Goal: Task Accomplishment & Management: Complete application form

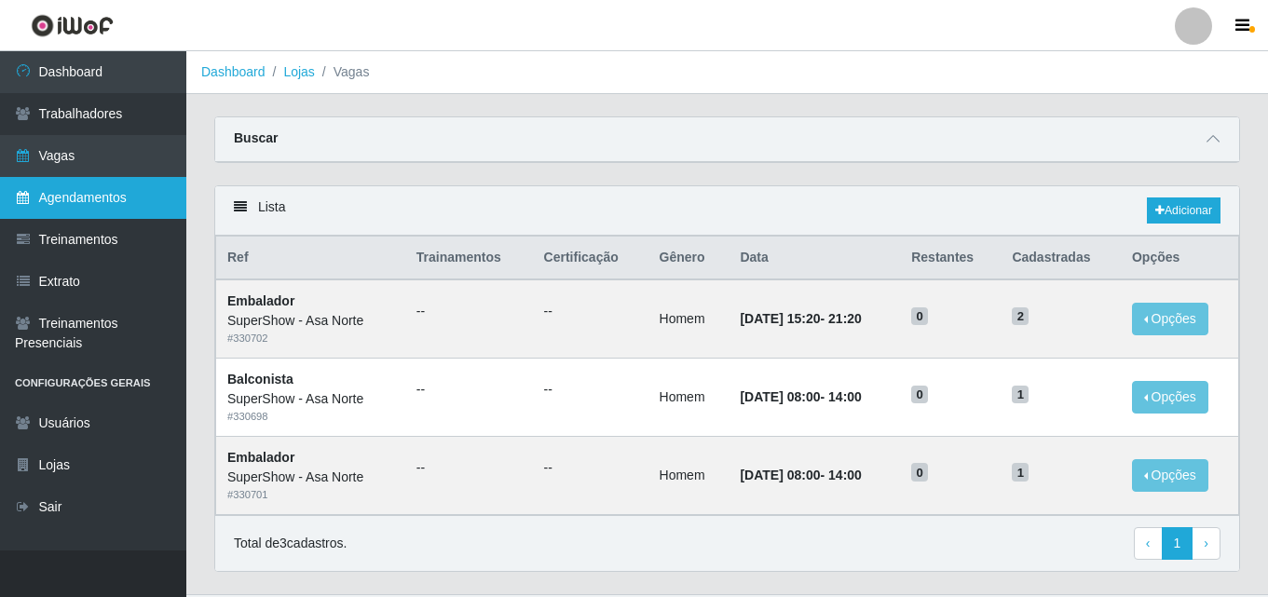
click at [104, 183] on link "Agendamentos" at bounding box center [93, 198] width 186 height 42
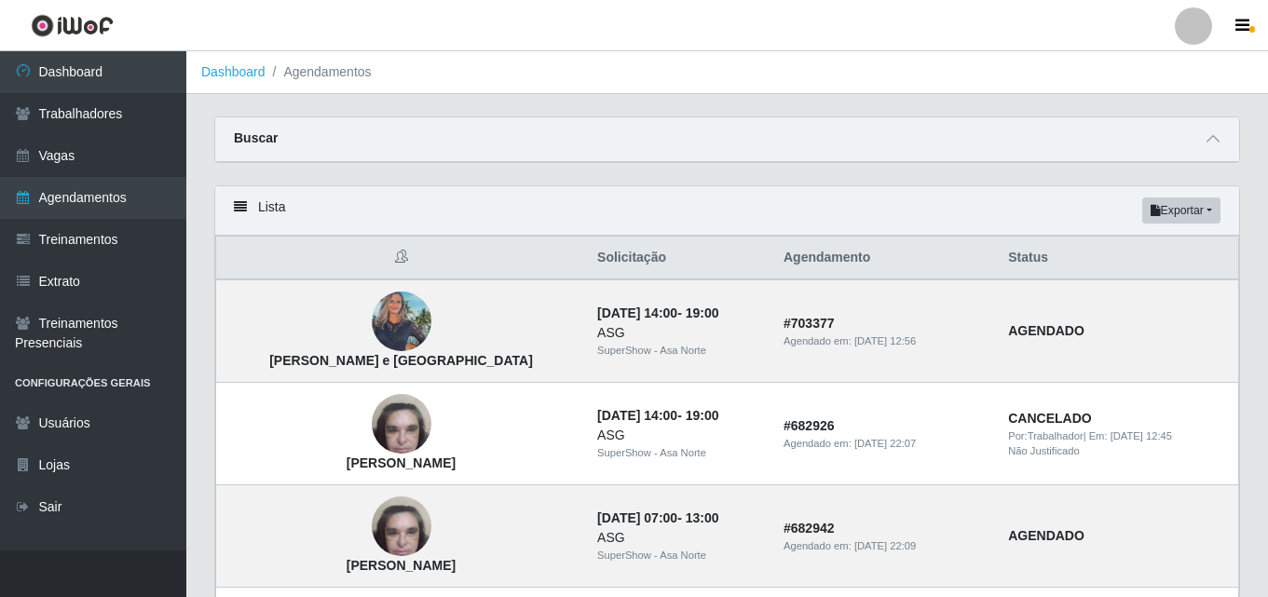
click at [550, 187] on div "Lista Exportar PDF Excel" at bounding box center [727, 210] width 1024 height 49
click at [1213, 139] on icon at bounding box center [1212, 138] width 13 height 13
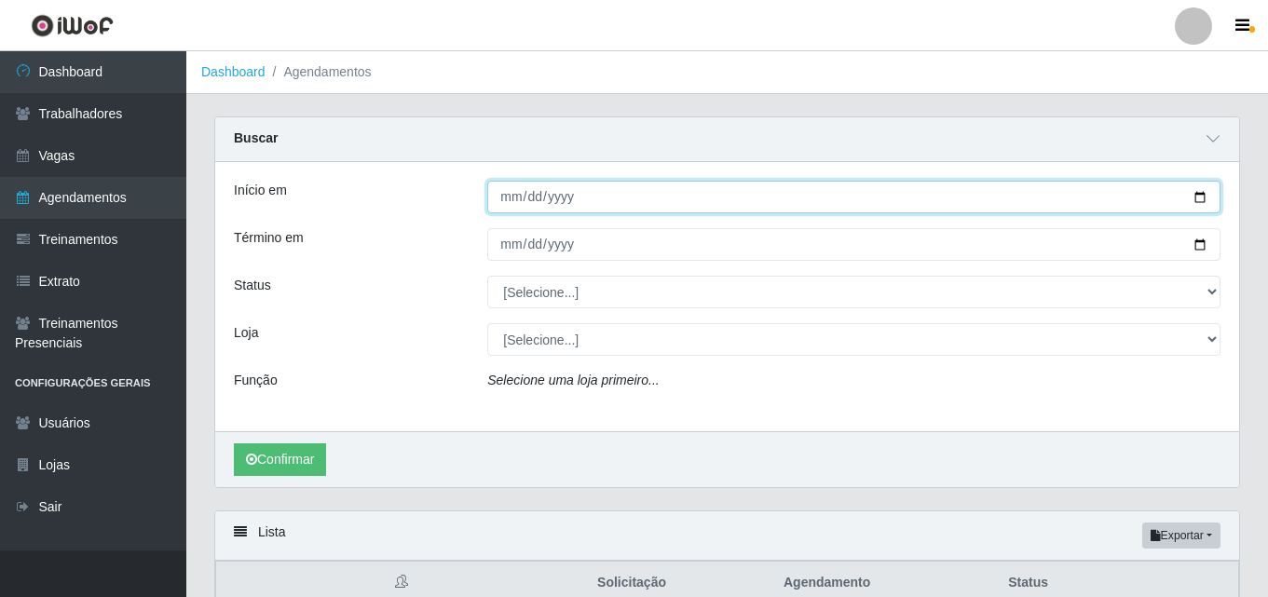
click at [1197, 197] on input "Início em" at bounding box center [853, 197] width 733 height 33
type input "[DATE]"
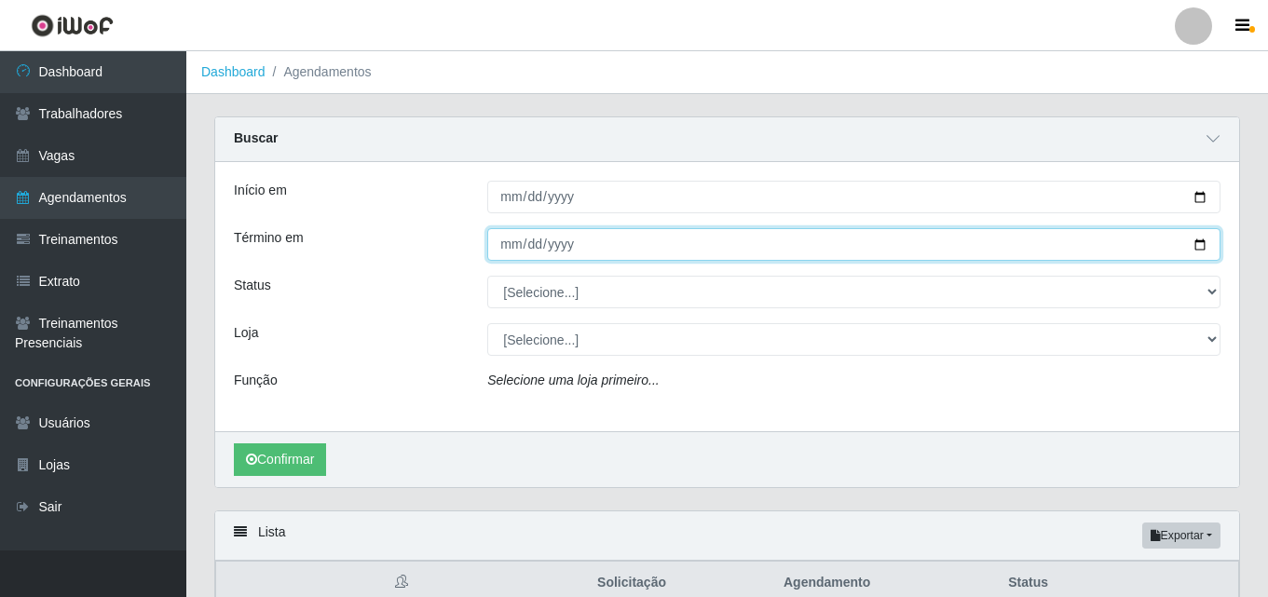
click at [1200, 241] on input "Término em" at bounding box center [853, 244] width 733 height 33
type input "[DATE]"
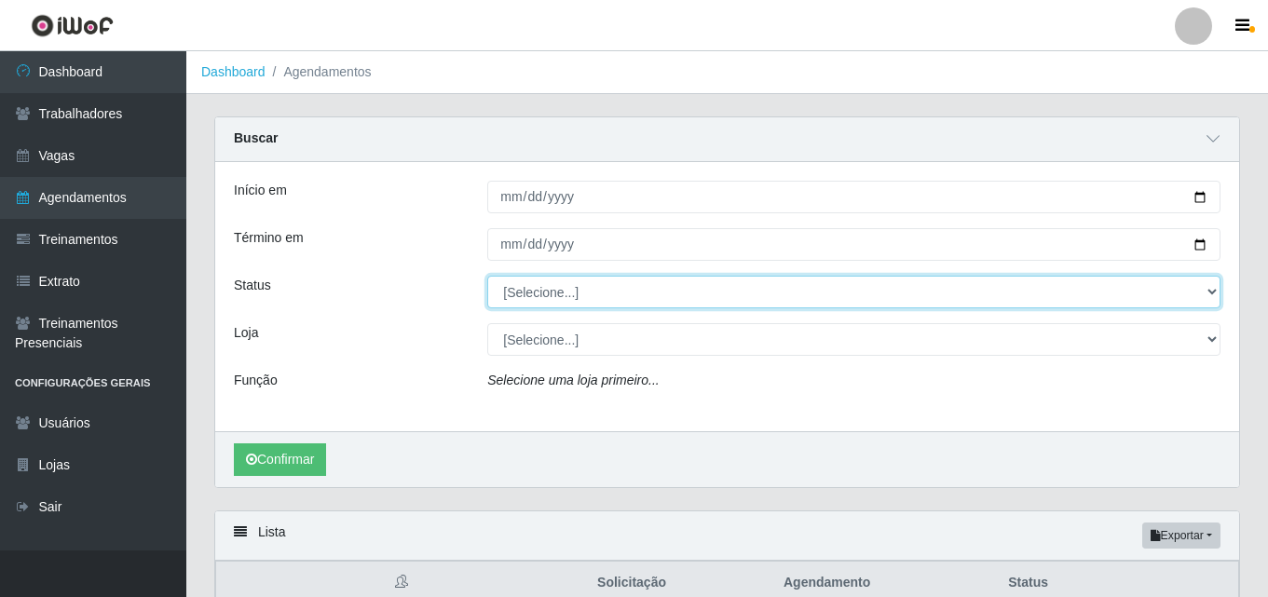
click at [572, 293] on select "[Selecione...] AGENDADO AGUARDANDO LIBERAR EM ANDAMENTO EM REVISÃO FINALIZADO C…" at bounding box center [853, 292] width 733 height 33
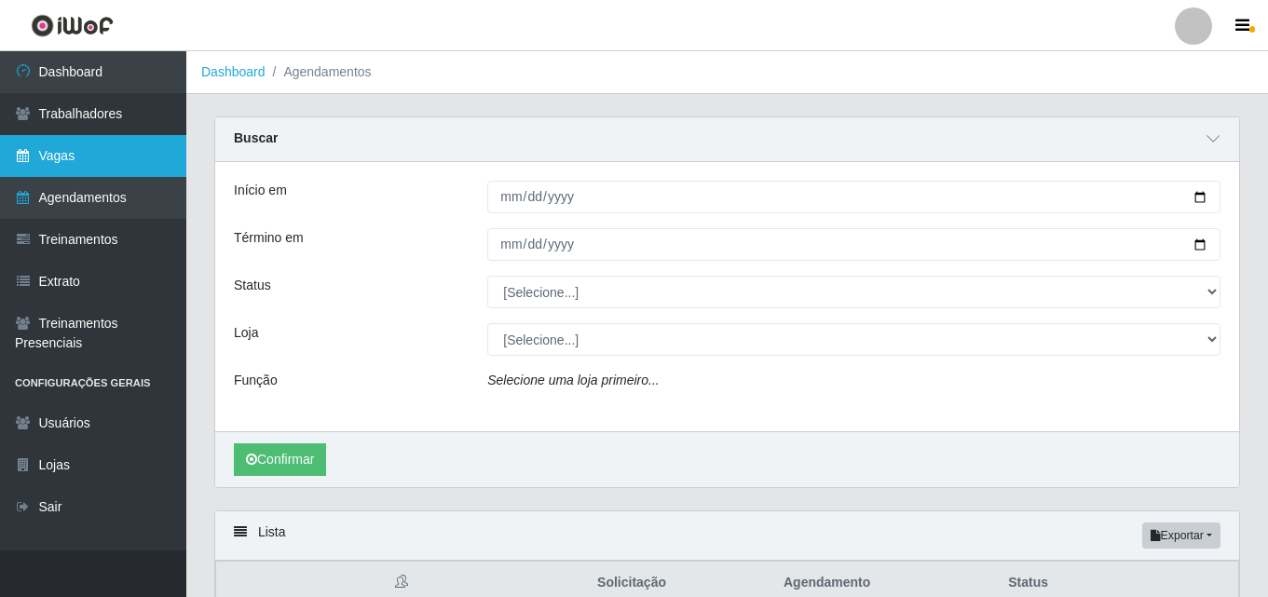
click at [89, 155] on link "Vagas" at bounding box center [93, 156] width 186 height 42
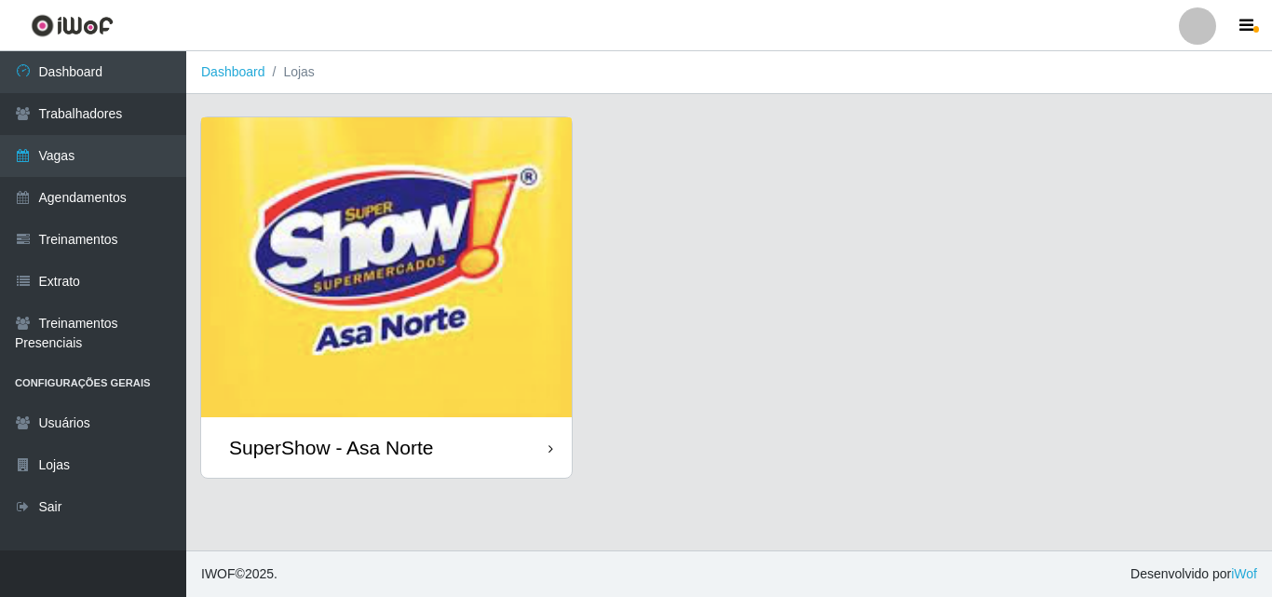
click at [423, 304] on img at bounding box center [386, 267] width 371 height 300
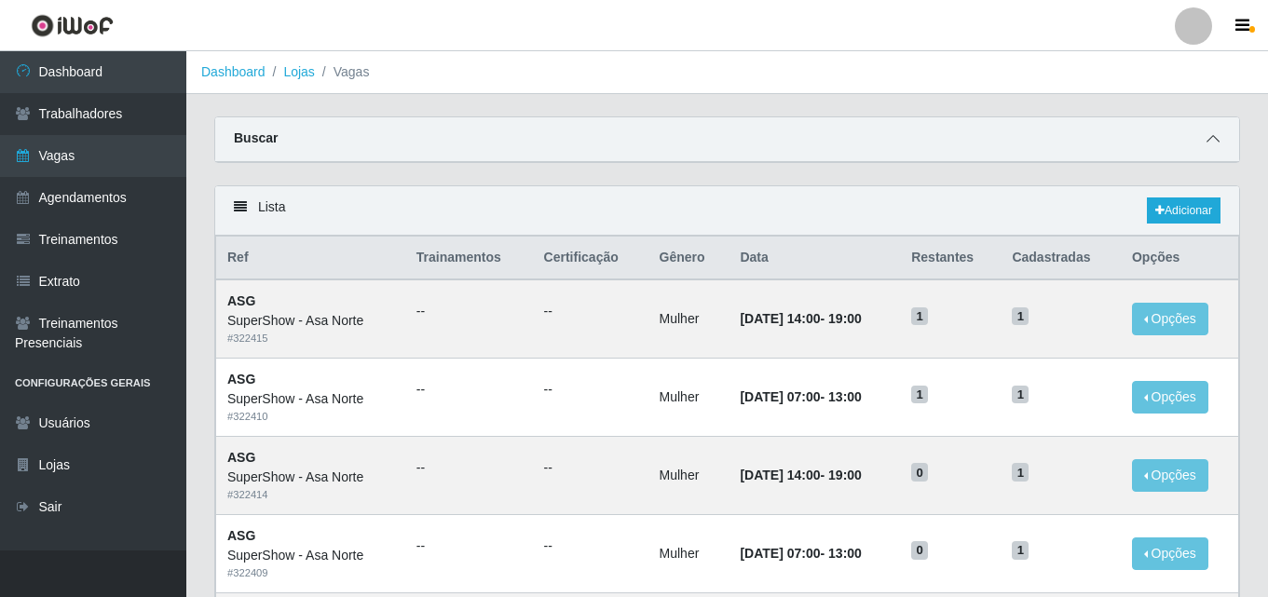
click at [1214, 142] on icon at bounding box center [1212, 138] width 13 height 13
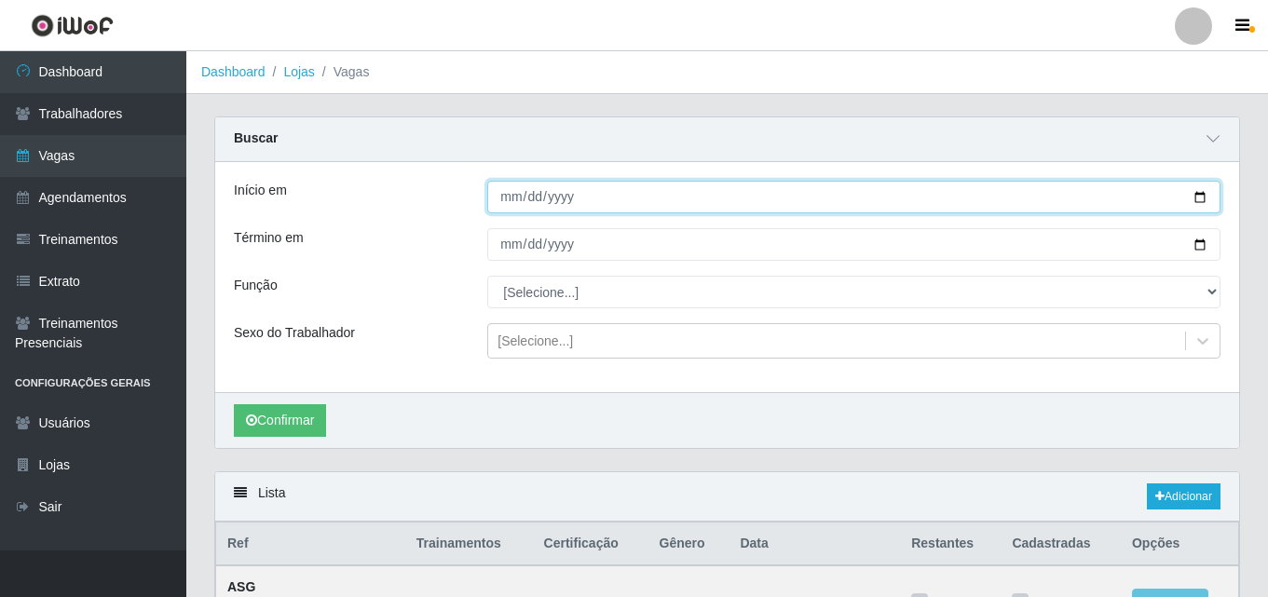
click at [1201, 198] on input "Início em" at bounding box center [853, 197] width 733 height 33
type input "[DATE]"
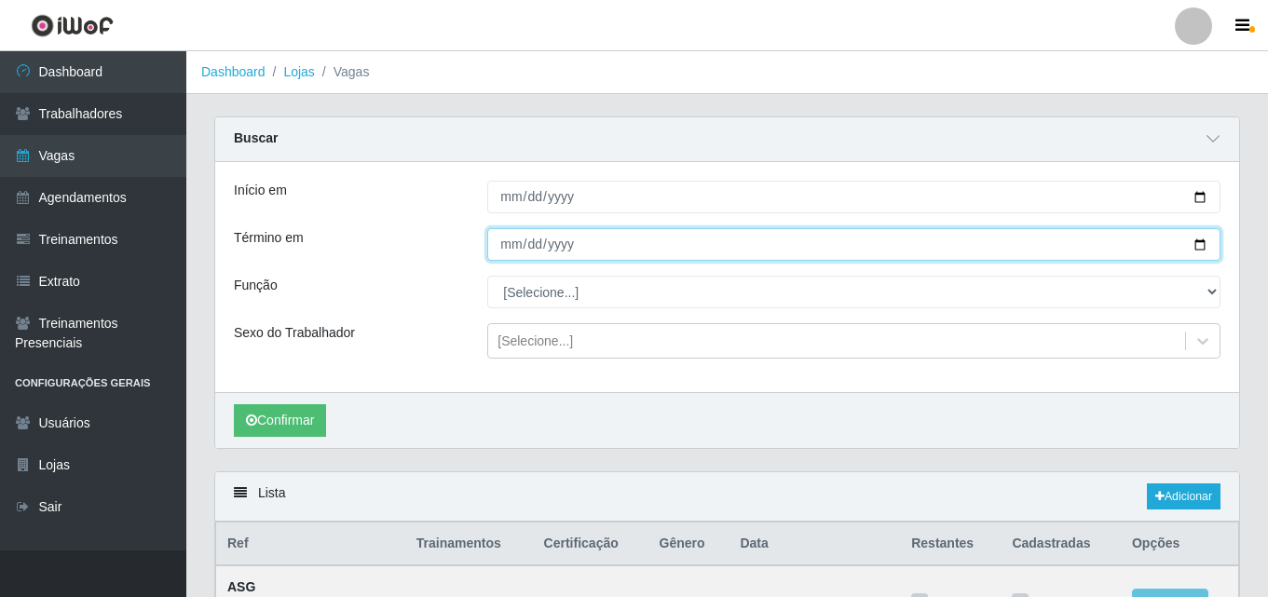
click at [1196, 239] on input "Término em" at bounding box center [853, 244] width 733 height 33
type input "[DATE]"
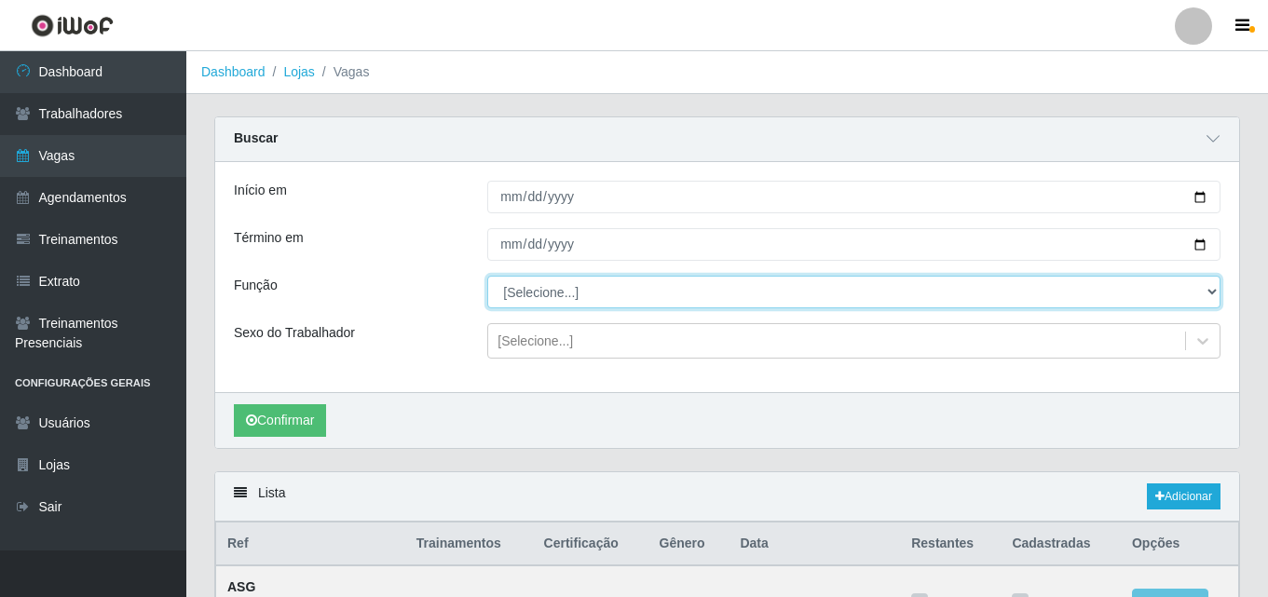
click at [531, 291] on select "[Selecione...] ASG ASG + ASG ++ Auxiliar de Depósito Auxiliar de Depósito + Aux…" at bounding box center [853, 292] width 733 height 33
select select "1"
click at [487, 277] on select "[Selecione...] ASG ASG + ASG ++ Auxiliar de Depósito Auxiliar de Depósito + Aux…" at bounding box center [853, 292] width 733 height 33
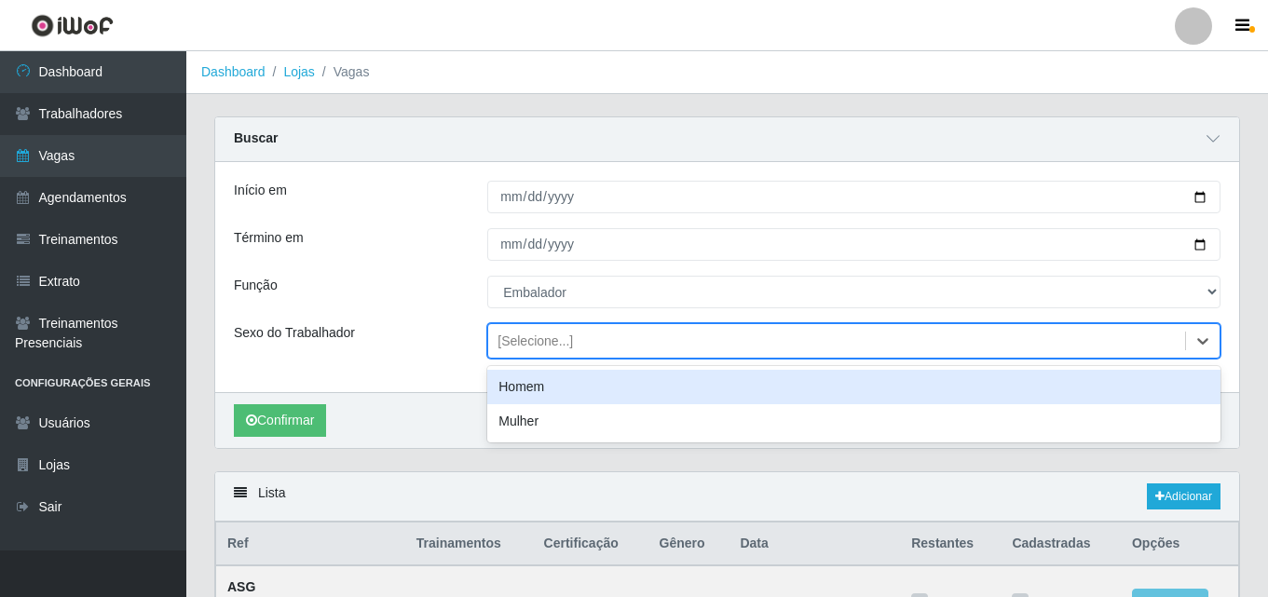
click at [547, 336] on div "[Selecione...]" at bounding box center [534, 342] width 75 height 20
click at [542, 389] on div "Homem" at bounding box center [853, 387] width 733 height 34
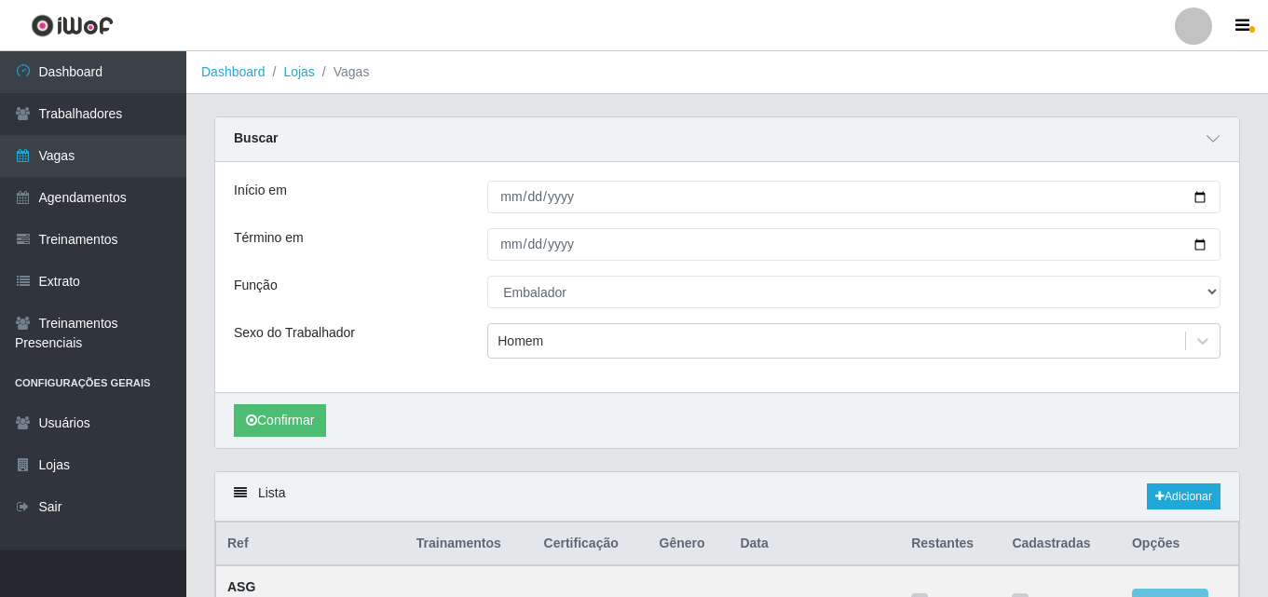
click at [453, 355] on div "Sexo do Trabalhador" at bounding box center [346, 340] width 253 height 35
drag, startPoint x: 352, startPoint y: 332, endPoint x: 281, endPoint y: 330, distance: 70.8
click at [281, 330] on div "Sexo do Trabalhador" at bounding box center [346, 340] width 253 height 35
click at [334, 331] on label "Sexo do Trabalhador" at bounding box center [294, 333] width 121 height 20
click at [1177, 497] on link "Adicionar" at bounding box center [1183, 496] width 74 height 26
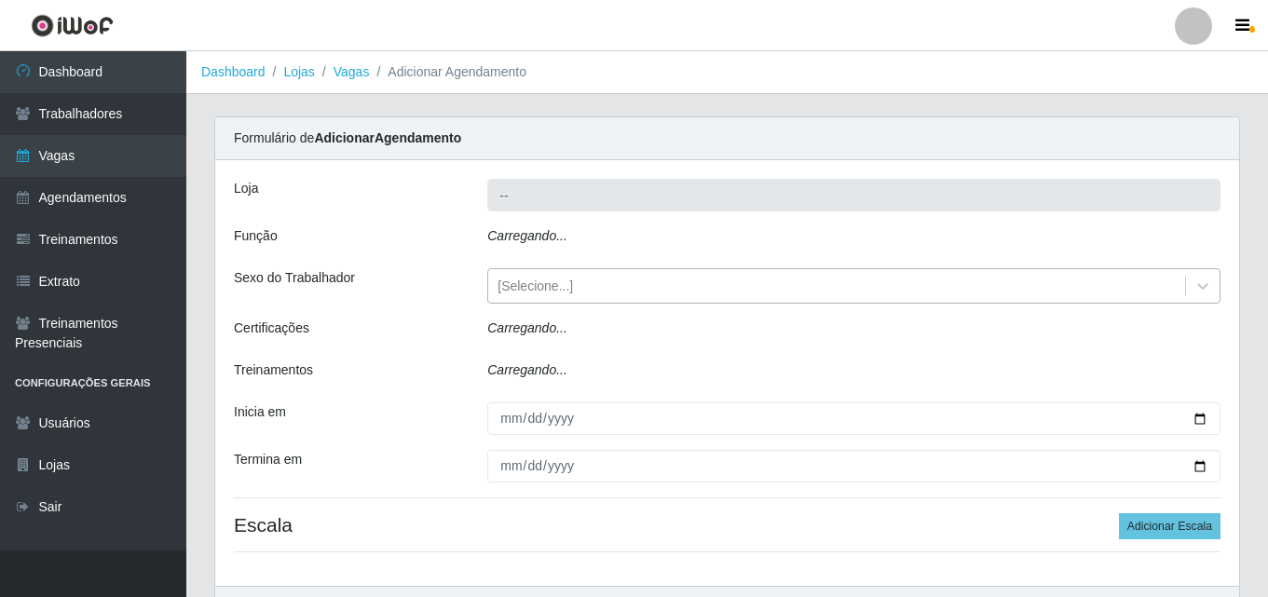
type input "SuperShow - Asa Norte"
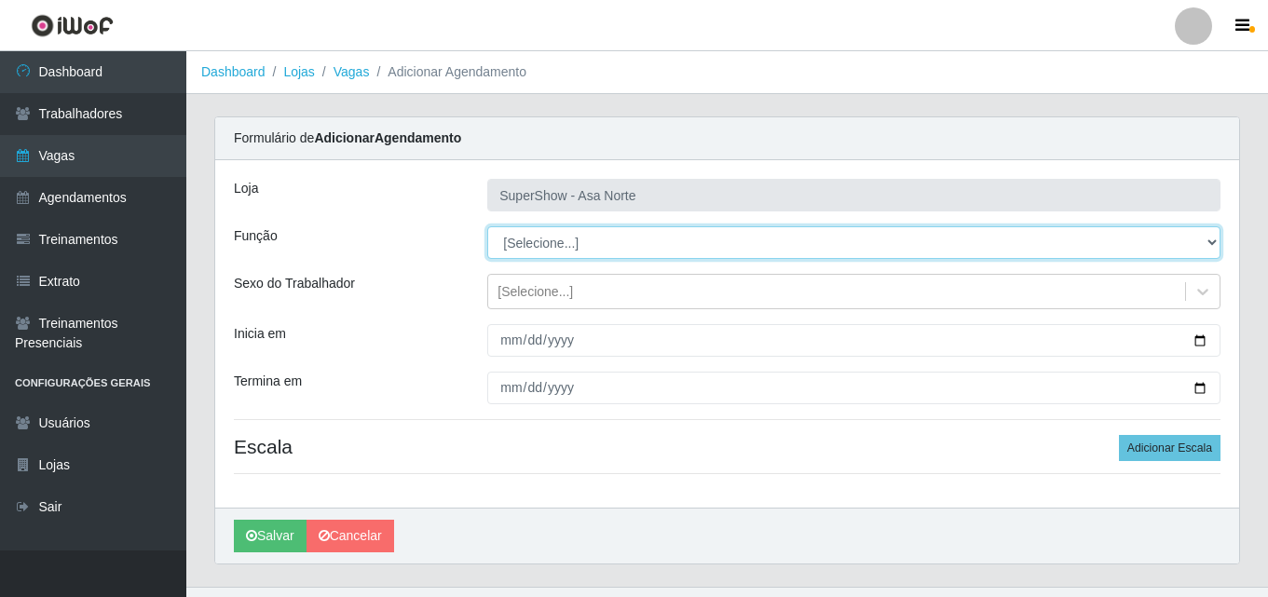
click at [536, 240] on select "[Selecione...] ASG ASG + ASG ++ Auxiliar de Depósito Auxiliar de Depósito + Aux…" at bounding box center [853, 242] width 733 height 33
select select "1"
click at [487, 226] on select "[Selecione...] ASG ASG + ASG ++ Auxiliar de Depósito Auxiliar de Depósito + Aux…" at bounding box center [853, 242] width 733 height 33
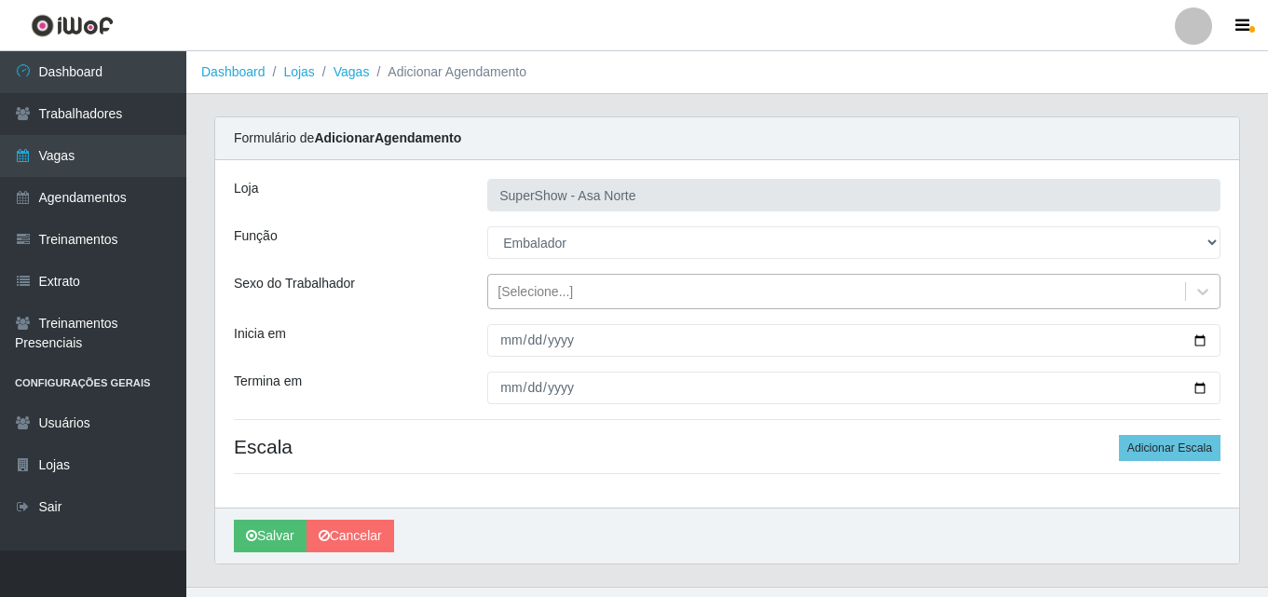
click at [536, 284] on div "[Selecione...]" at bounding box center [534, 292] width 75 height 20
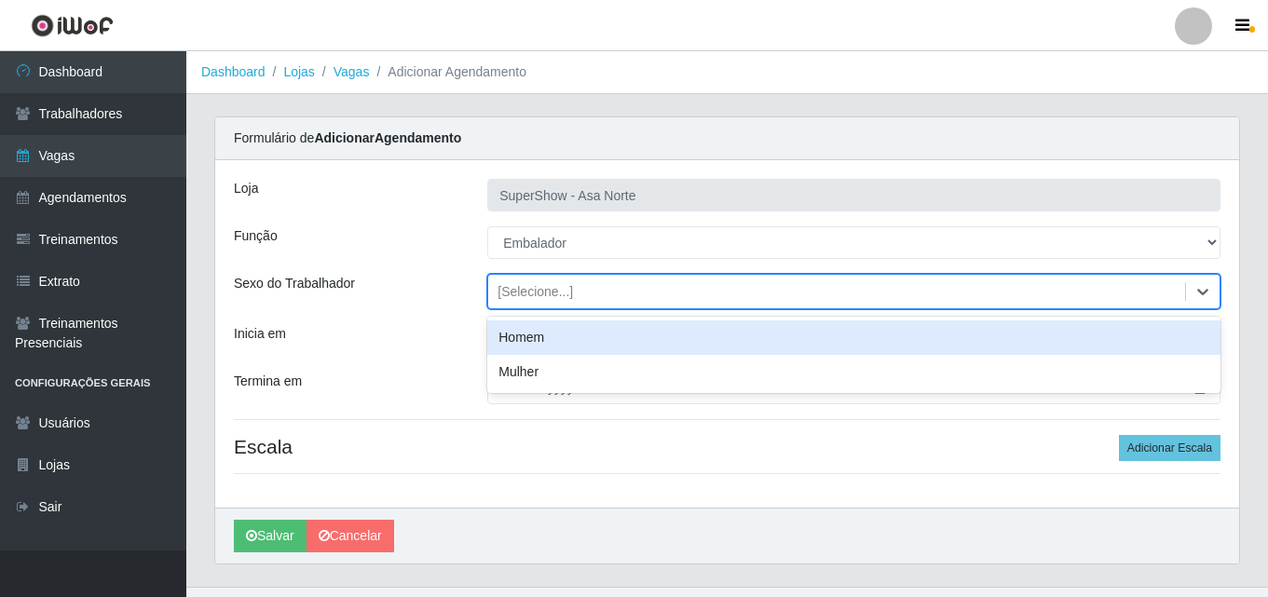
click at [527, 335] on div "Homem" at bounding box center [853, 337] width 733 height 34
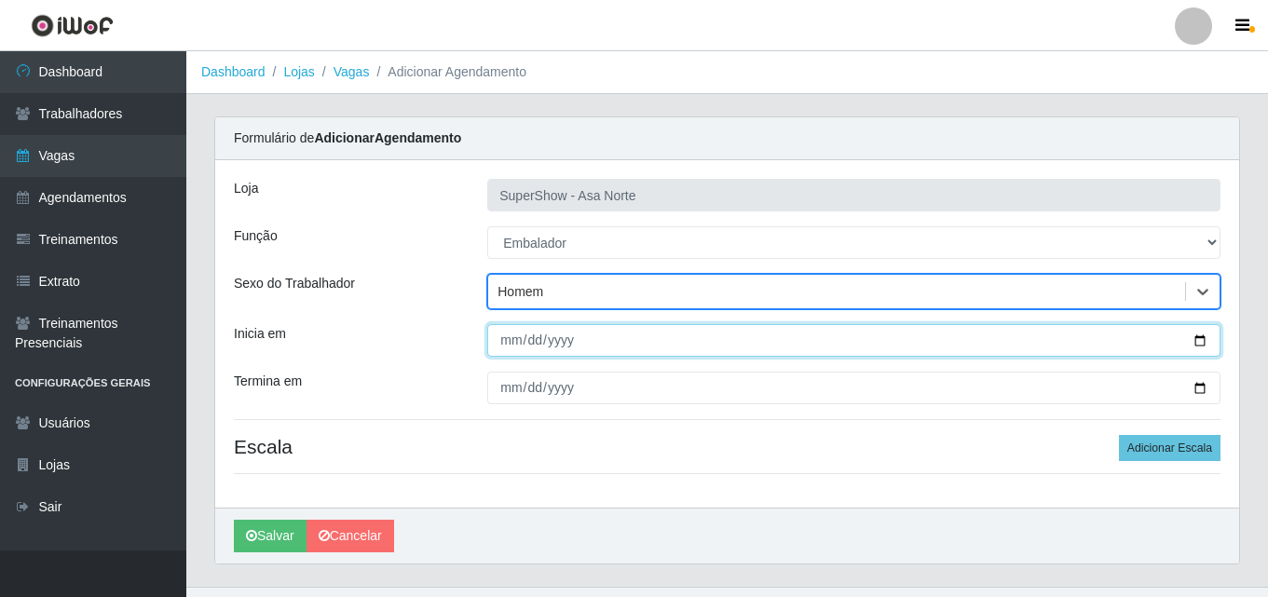
click at [508, 341] on input "Inicia em" at bounding box center [853, 340] width 733 height 33
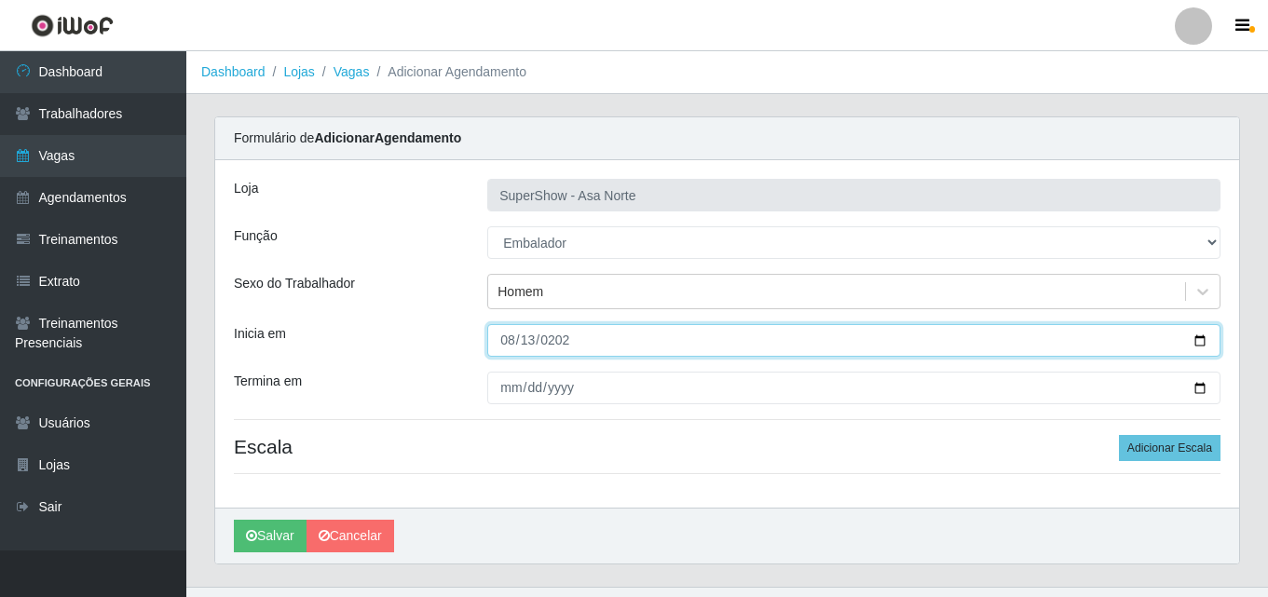
type input "[DATE]"
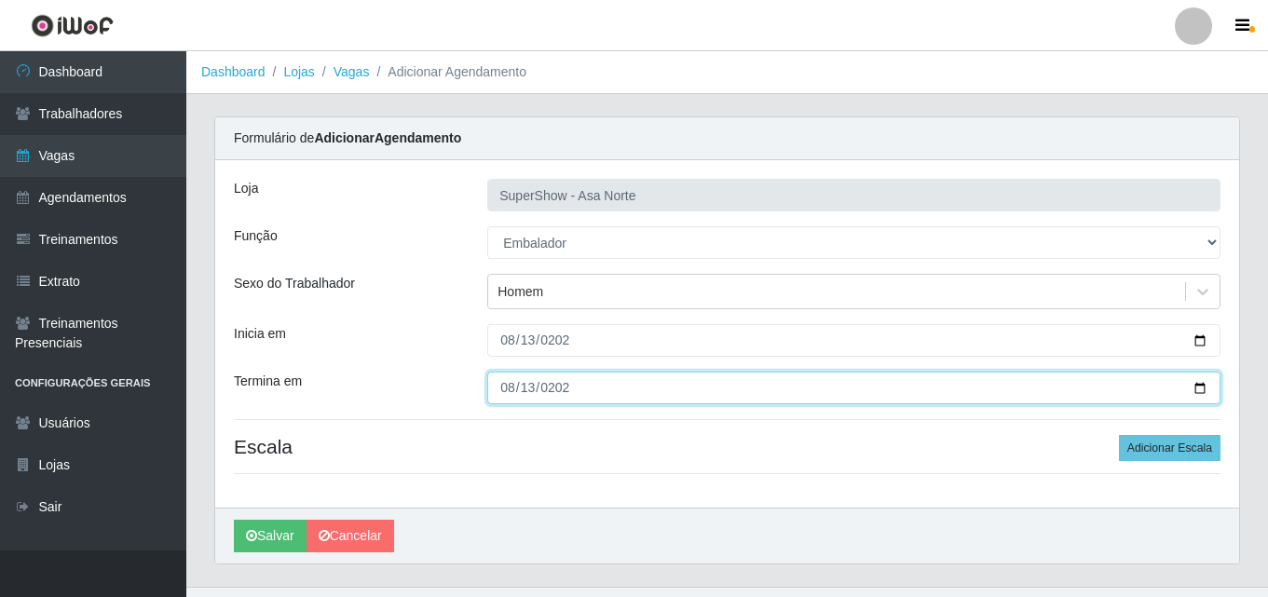
type input "[DATE]"
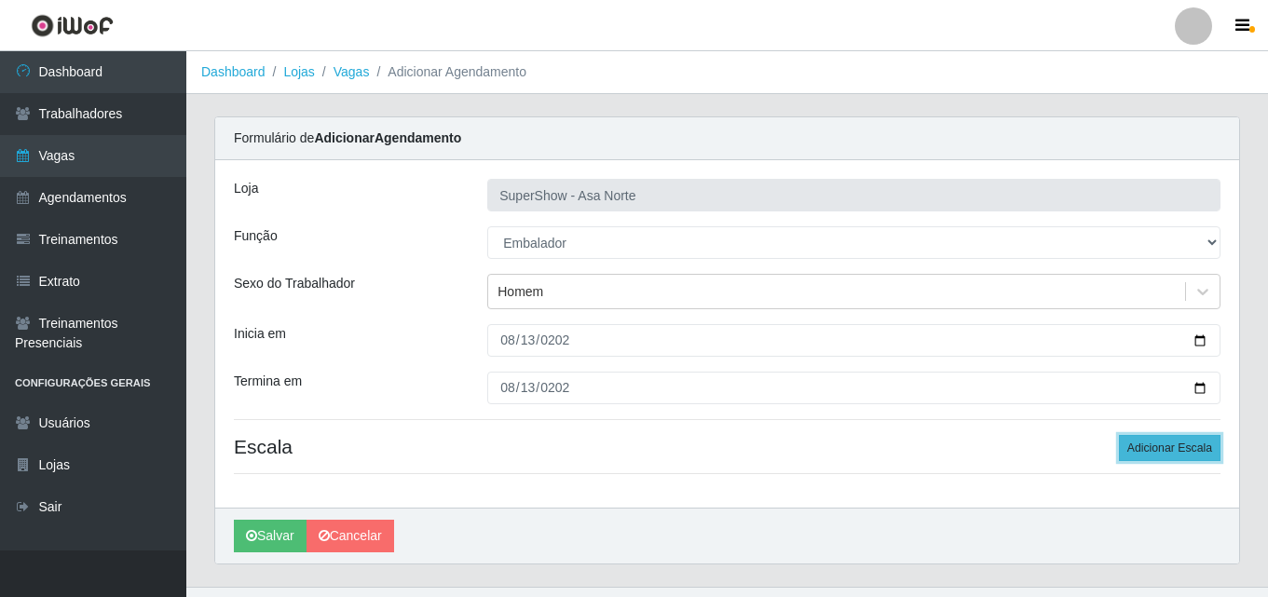
click at [1142, 442] on button "Adicionar Escala" at bounding box center [1170, 448] width 102 height 26
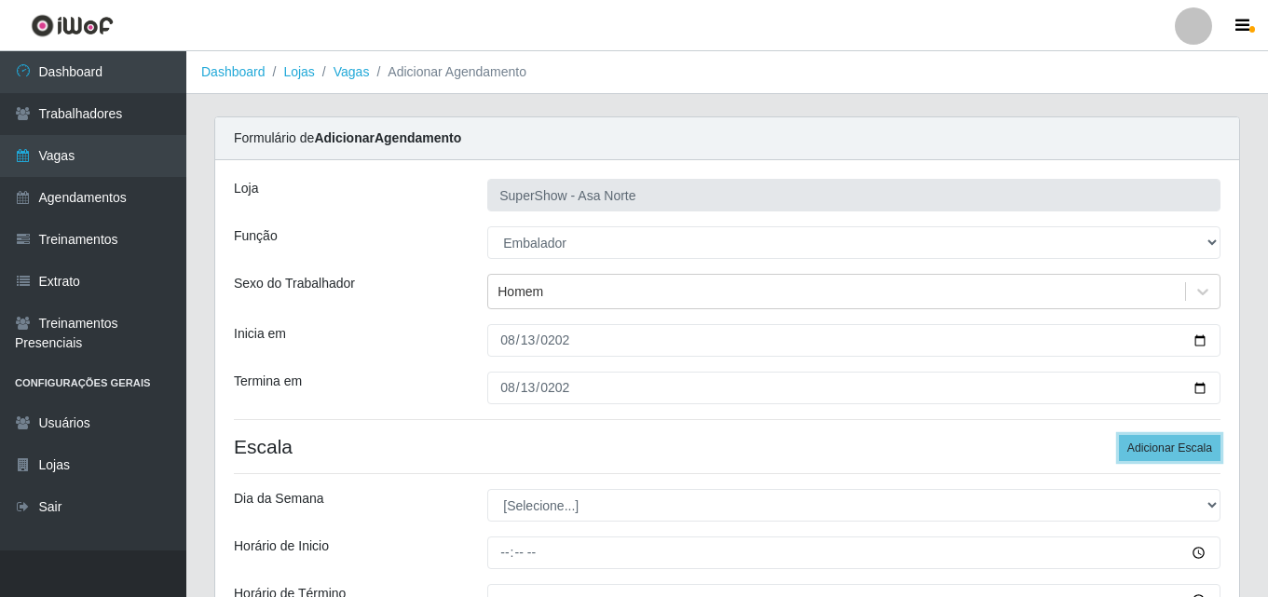
scroll to position [93, 0]
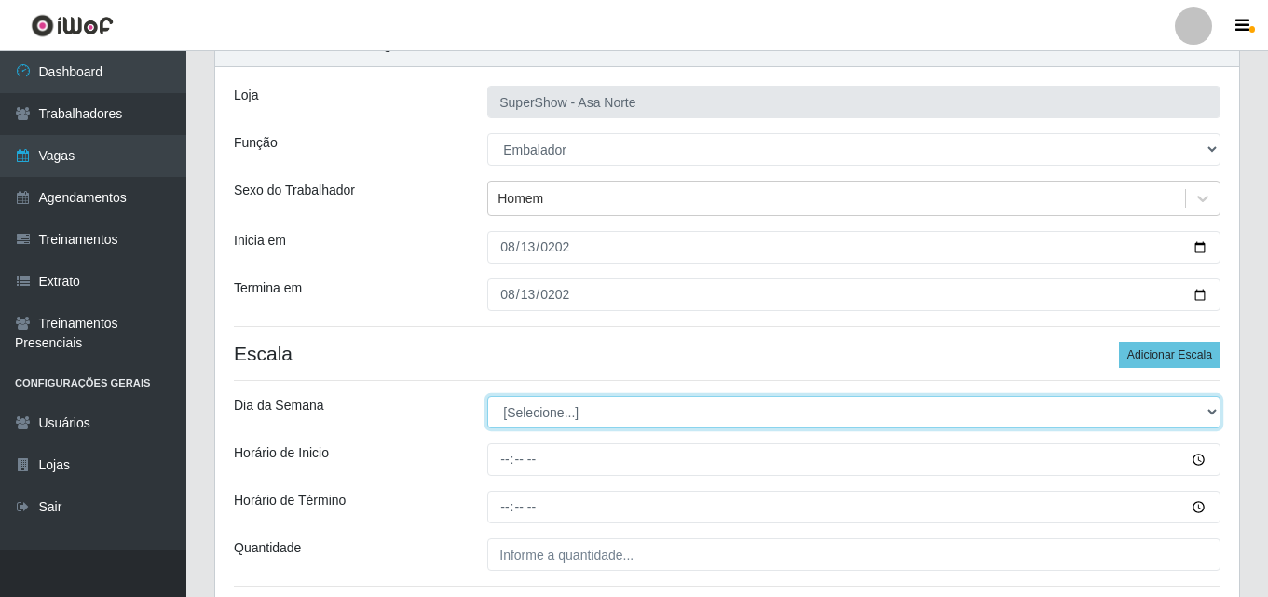
click at [555, 414] on select "[Selecione...] Segunda Terça Quarta Quinta Sexta Sábado Domingo" at bounding box center [853, 412] width 733 height 33
select select "3"
click at [487, 396] on select "[Selecione...] Segunda Terça Quarta Quinta Sexta Sábado Domingo" at bounding box center [853, 412] width 733 height 33
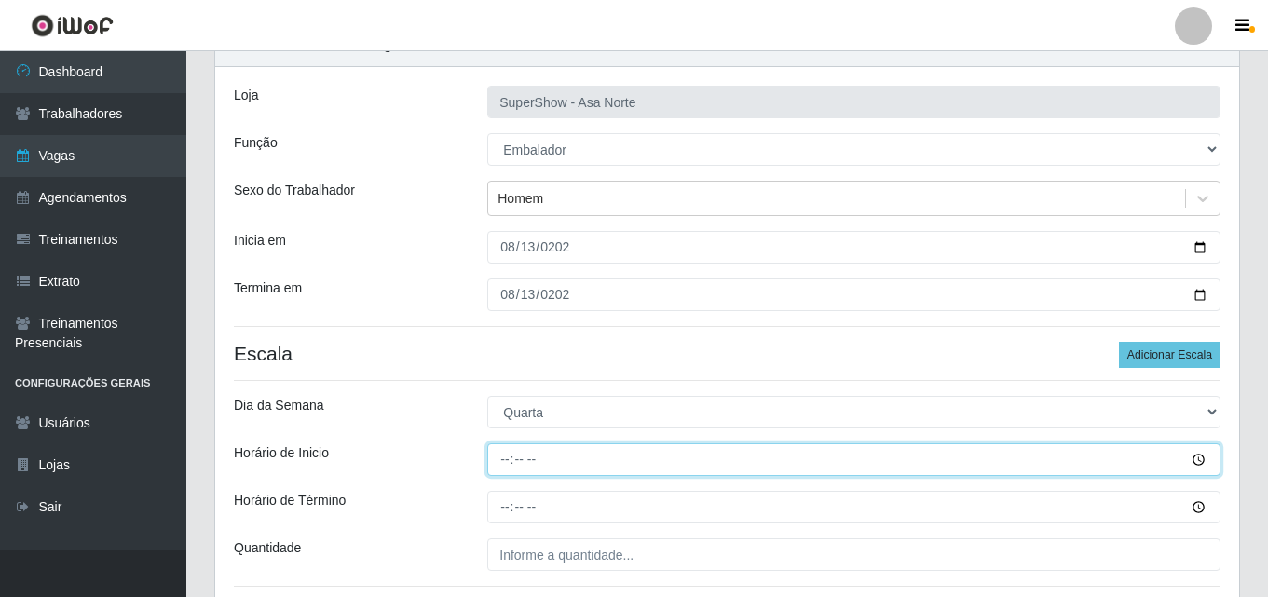
click at [508, 456] on input "Horário de Inicio" at bounding box center [853, 459] width 733 height 33
type input "08:00"
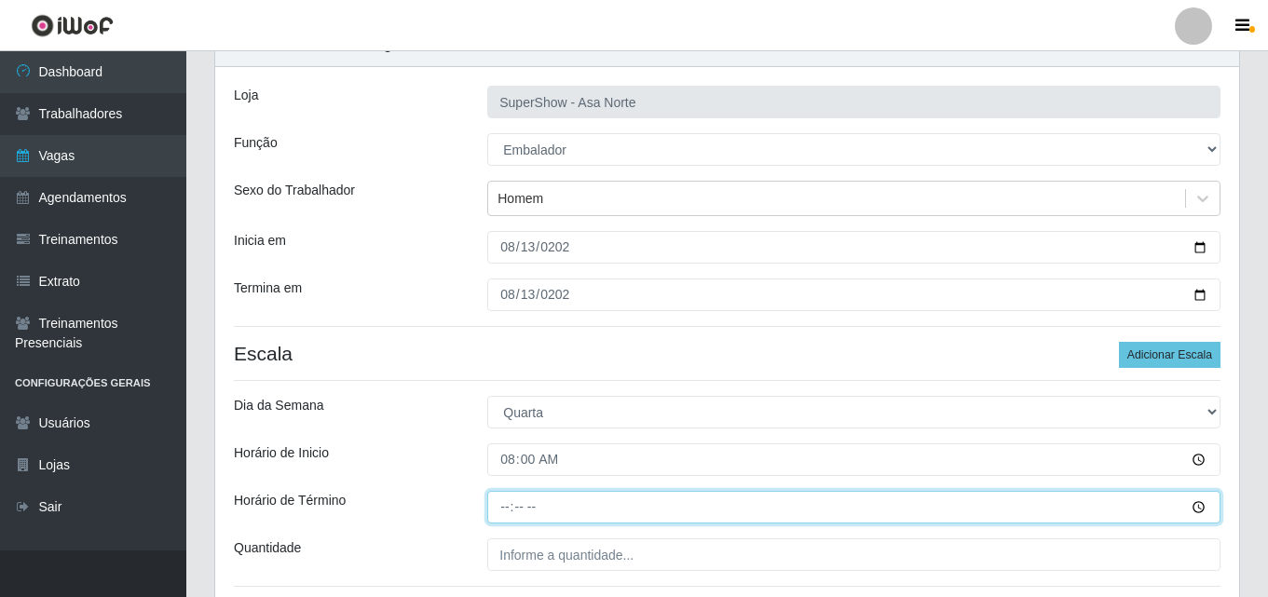
type input "14:00"
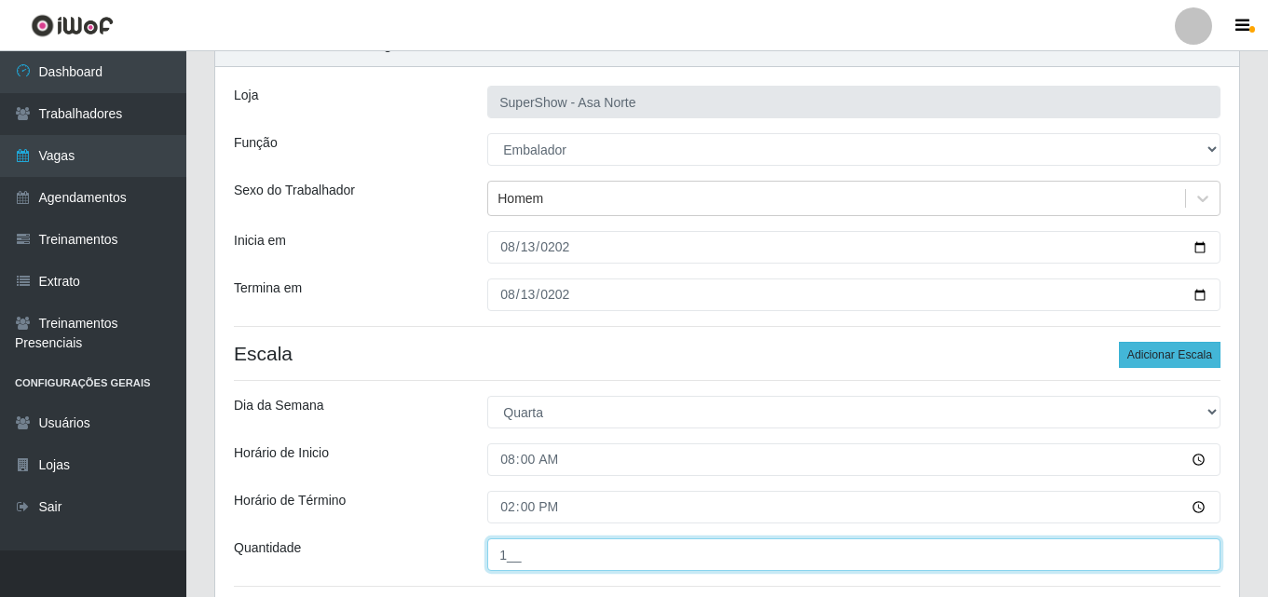
type input "1__"
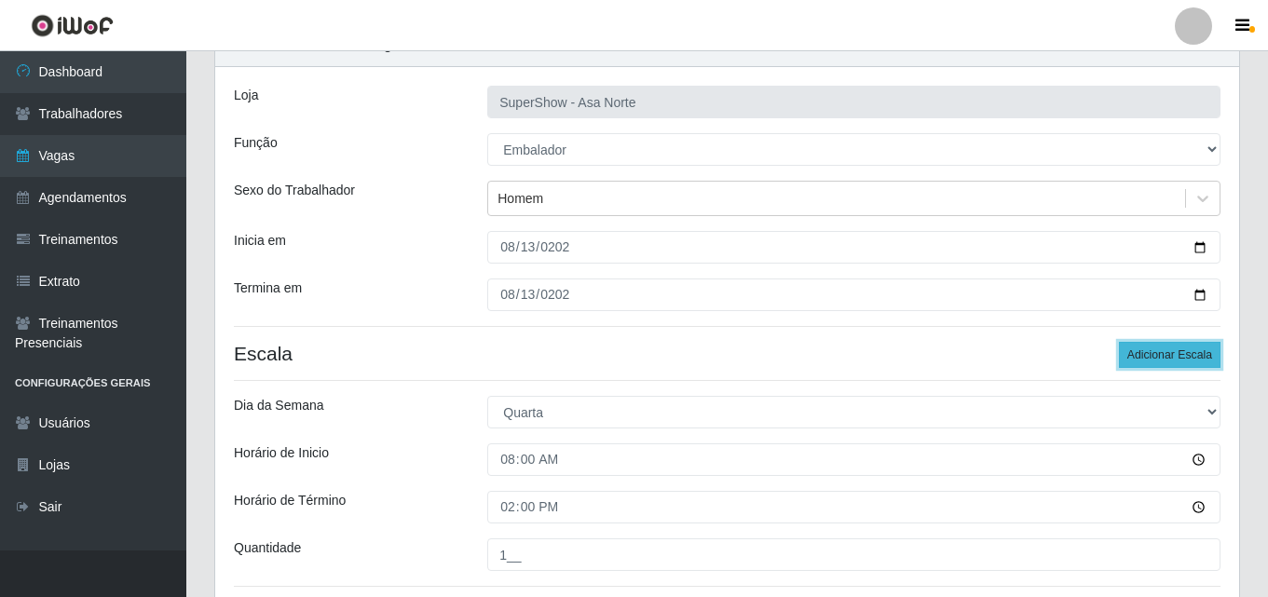
click at [1156, 363] on button "Adicionar Escala" at bounding box center [1170, 355] width 102 height 26
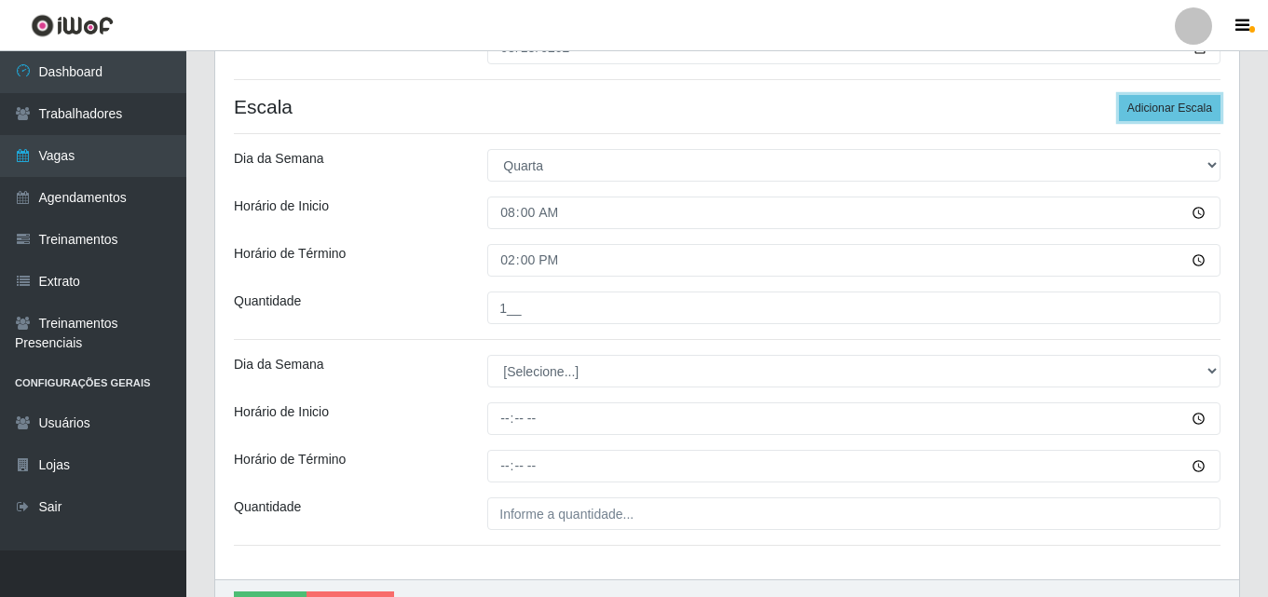
scroll to position [373, 0]
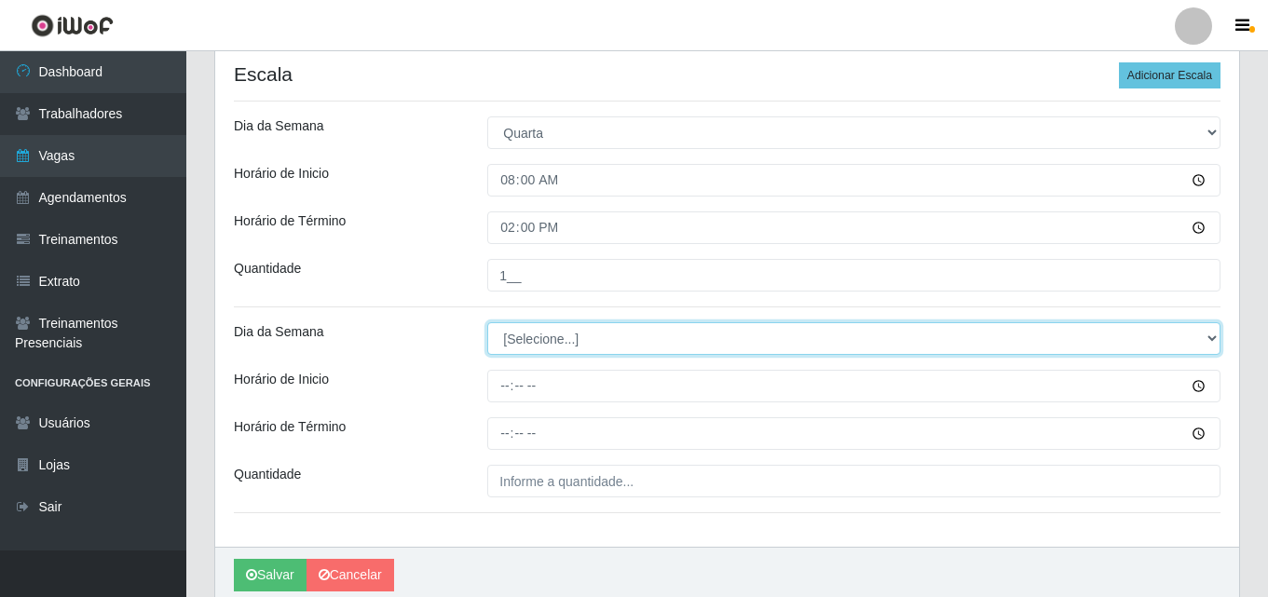
click at [549, 334] on select "[Selecione...] Segunda Terça Quarta Quinta Sexta Sábado Domingo" at bounding box center [853, 338] width 733 height 33
click at [487, 322] on select "[Selecione...] Segunda Terça Quarta Quinta Sexta Sábado Domingo" at bounding box center [853, 338] width 733 height 33
drag, startPoint x: 545, startPoint y: 342, endPoint x: 540, endPoint y: 350, distance: 9.6
click at [545, 342] on select "[Selecione...] Segunda Terça Quarta Quinta Sexta Sábado Domingo" at bounding box center [853, 338] width 733 height 33
select select "3"
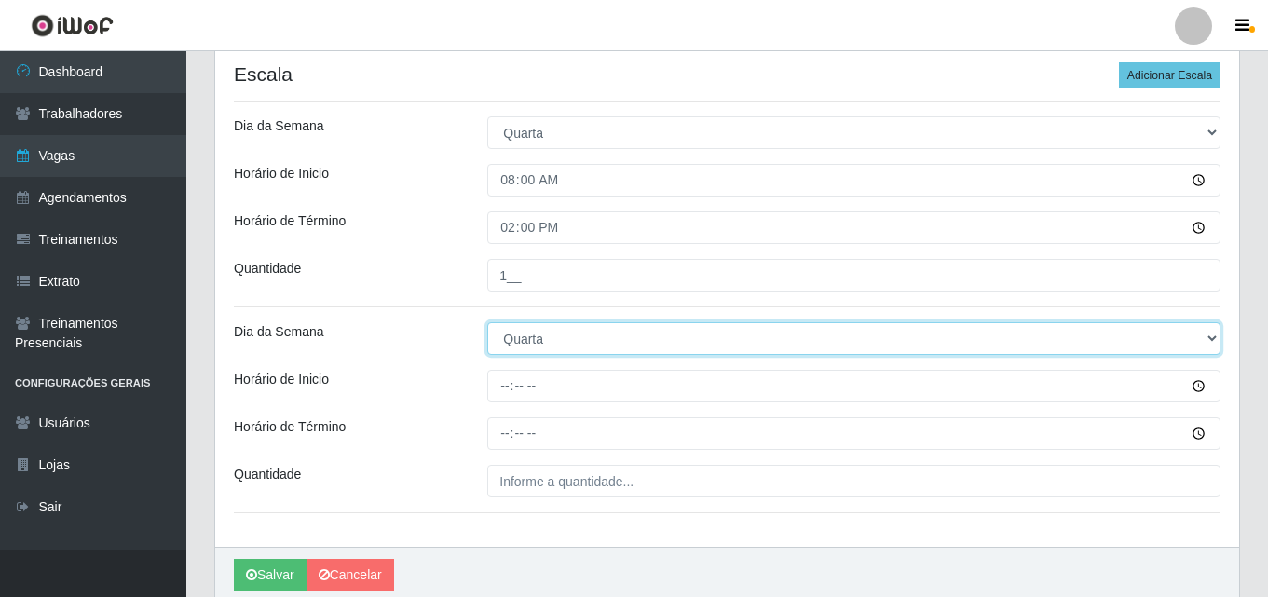
click at [487, 322] on select "[Selecione...] Segunda Terça Quarta Quinta Sexta Sábado Domingo" at bounding box center [853, 338] width 733 height 33
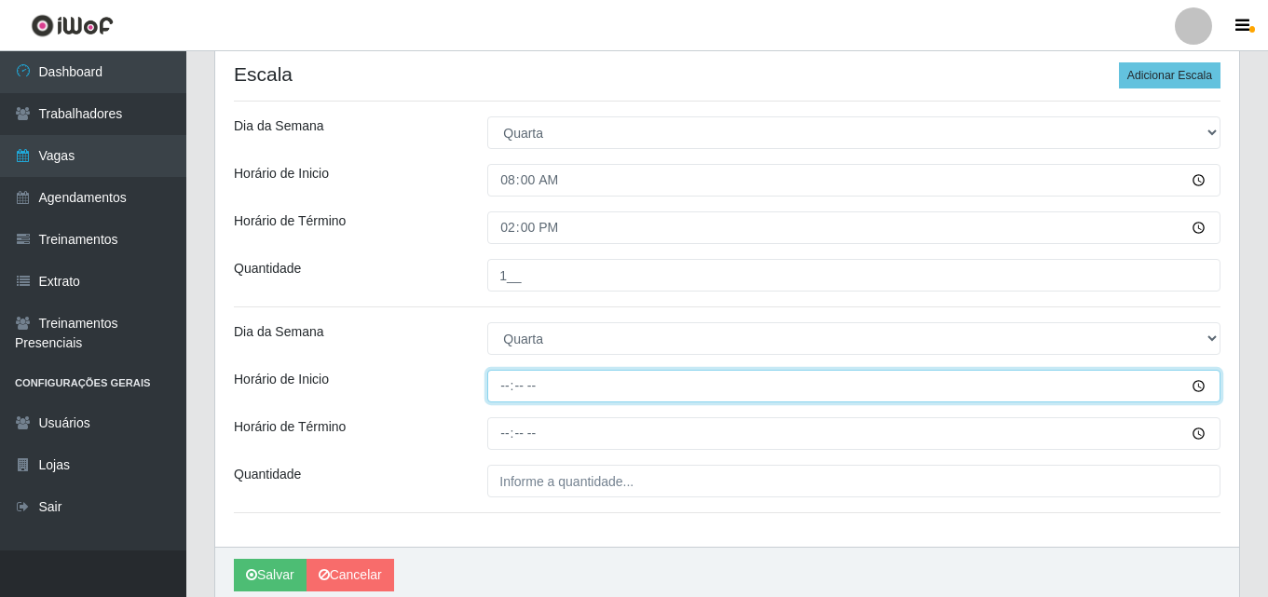
drag, startPoint x: 505, startPoint y: 383, endPoint x: 508, endPoint y: 395, distance: 12.7
click at [508, 387] on input "Horário de Inicio" at bounding box center [853, 386] width 733 height 33
type input "09:00"
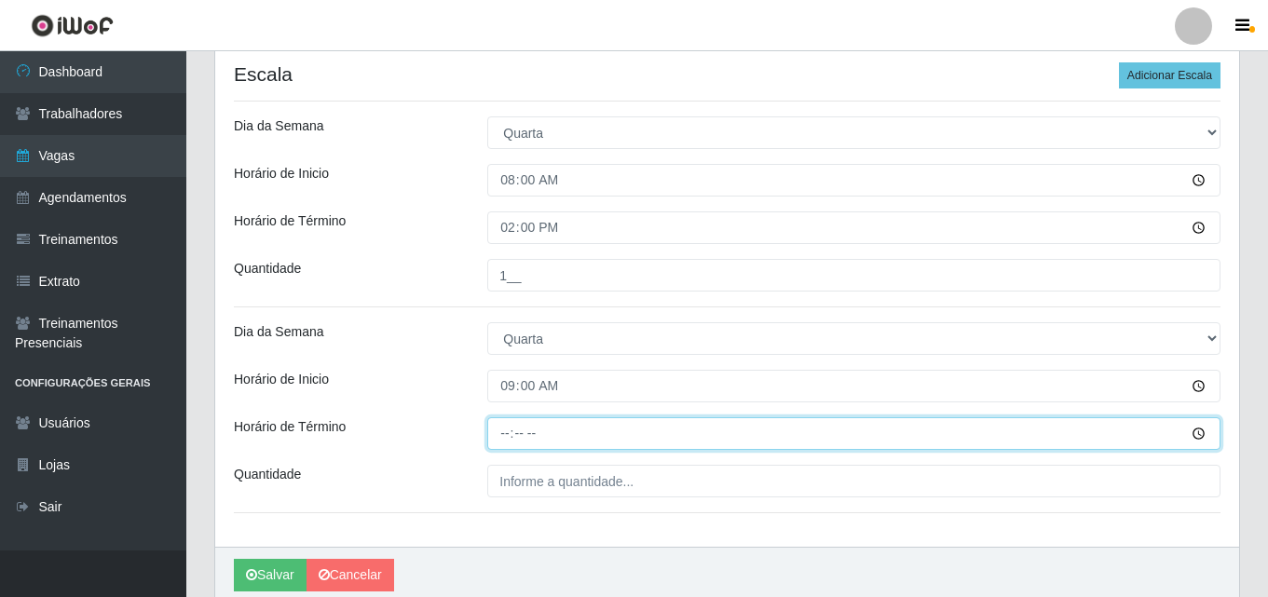
type input "15:00"
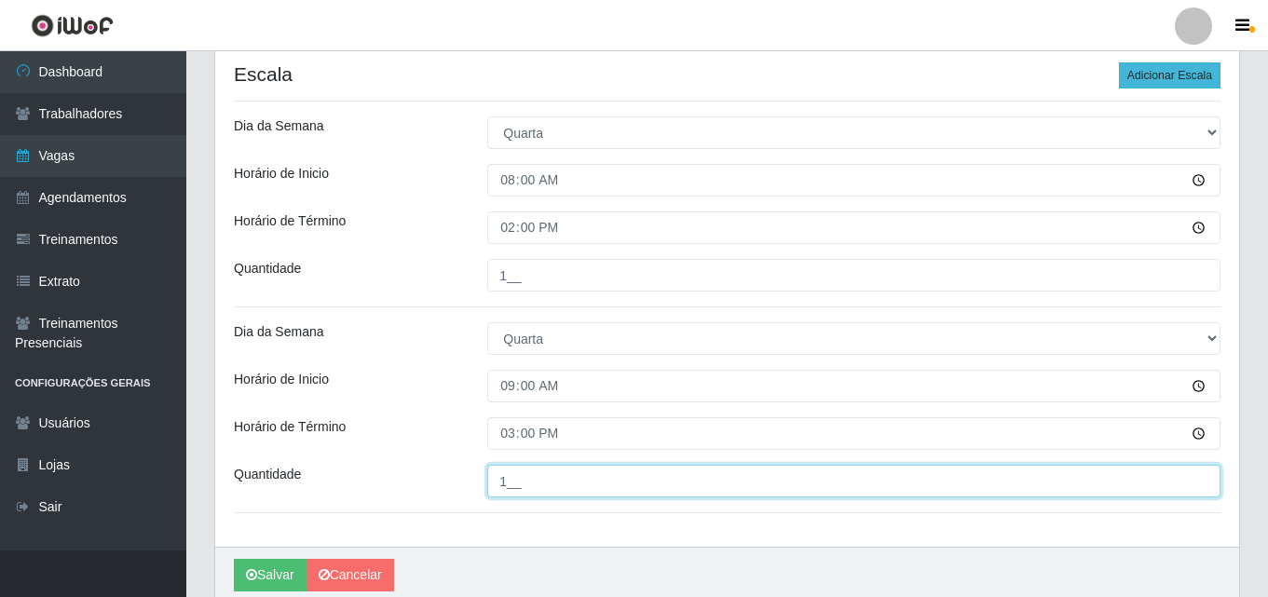
type input "1__"
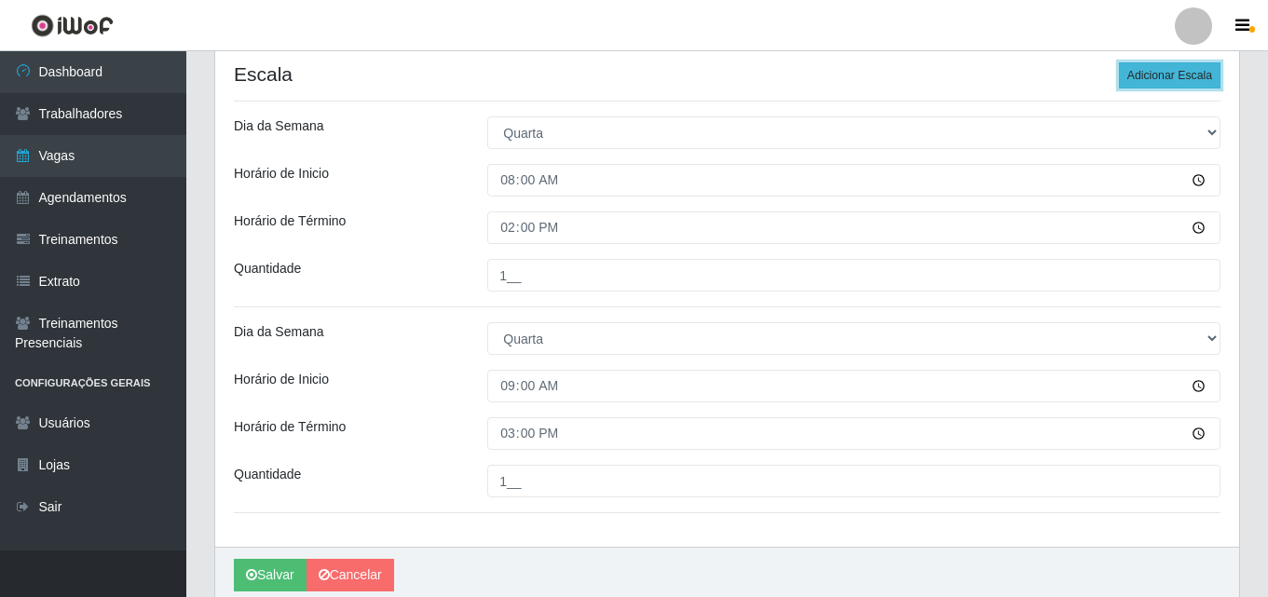
click at [1165, 85] on button "Adicionar Escala" at bounding box center [1170, 75] width 102 height 26
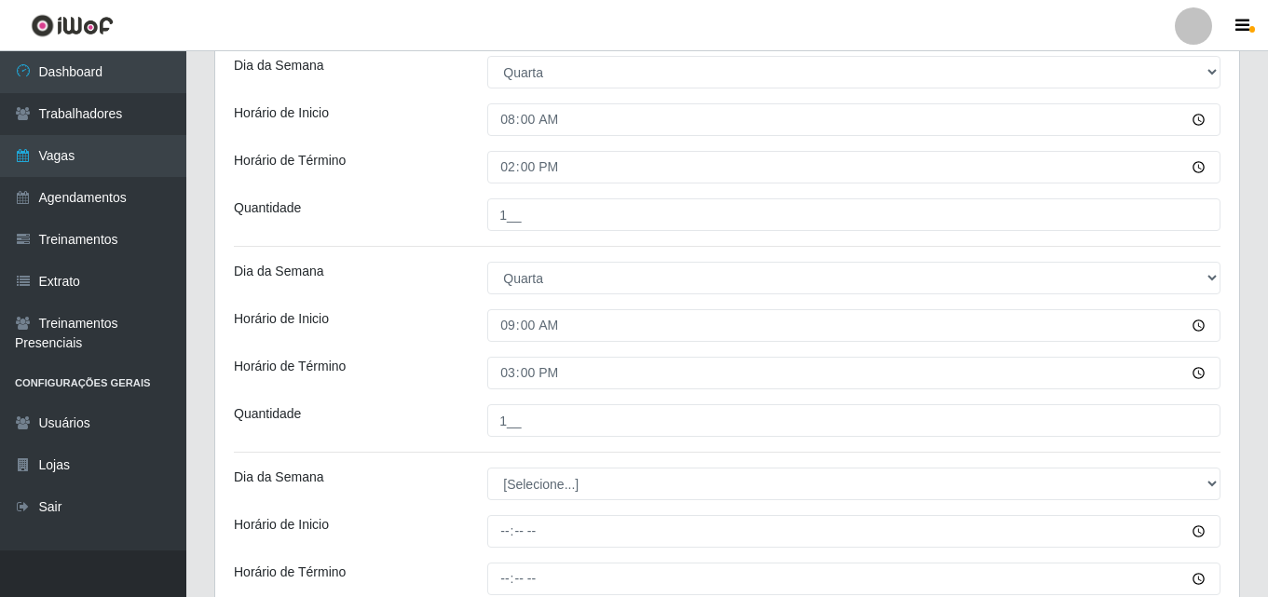
scroll to position [466, 0]
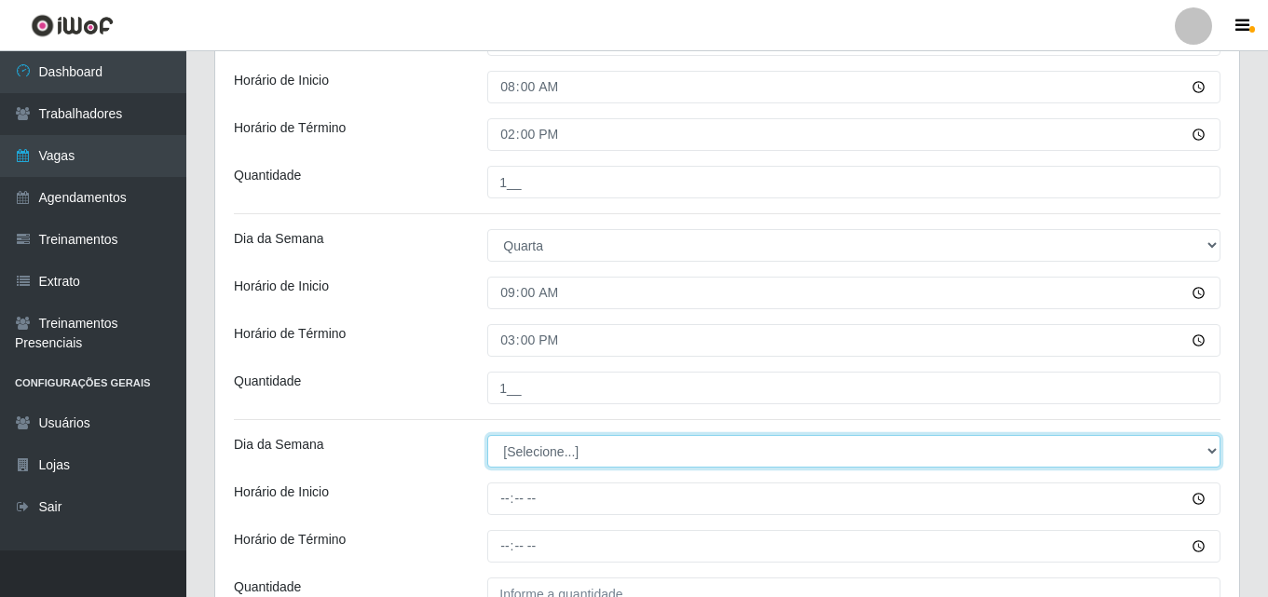
click at [543, 454] on select "[Selecione...] Segunda Terça Quarta Quinta Sexta Sábado Domingo" at bounding box center [853, 451] width 733 height 33
select select "3"
click at [487, 435] on select "[Selecione...] Segunda Terça Quarta Quinta Sexta Sábado Domingo" at bounding box center [853, 451] width 733 height 33
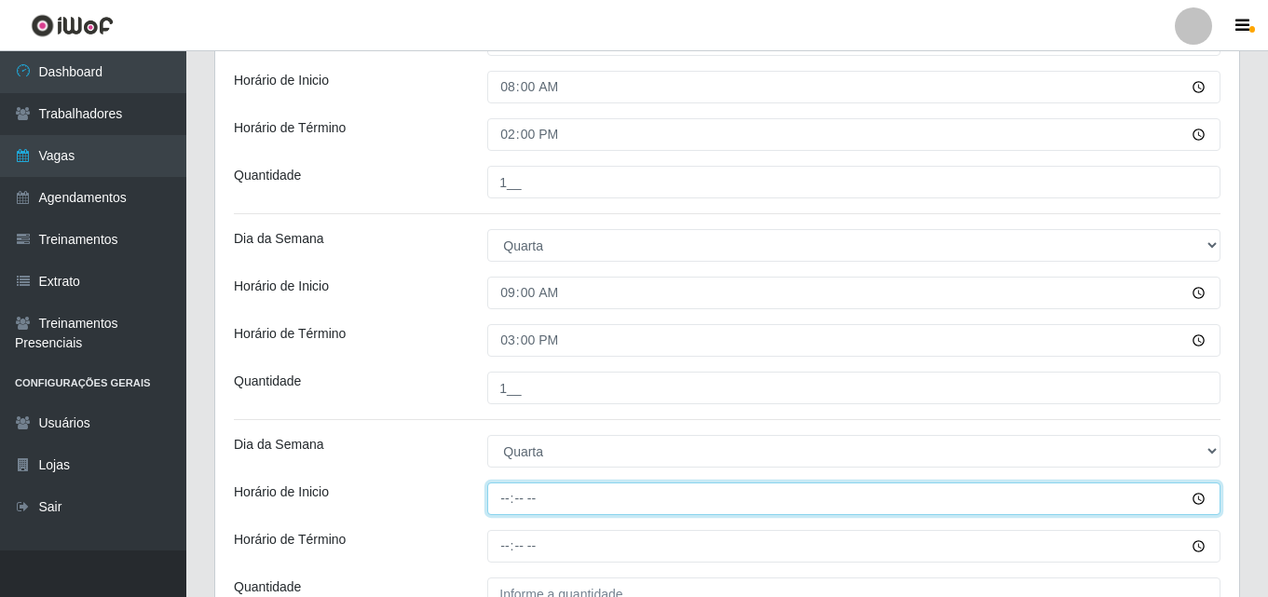
click at [505, 504] on input "Horário de Inicio" at bounding box center [853, 498] width 733 height 33
type input "12:00"
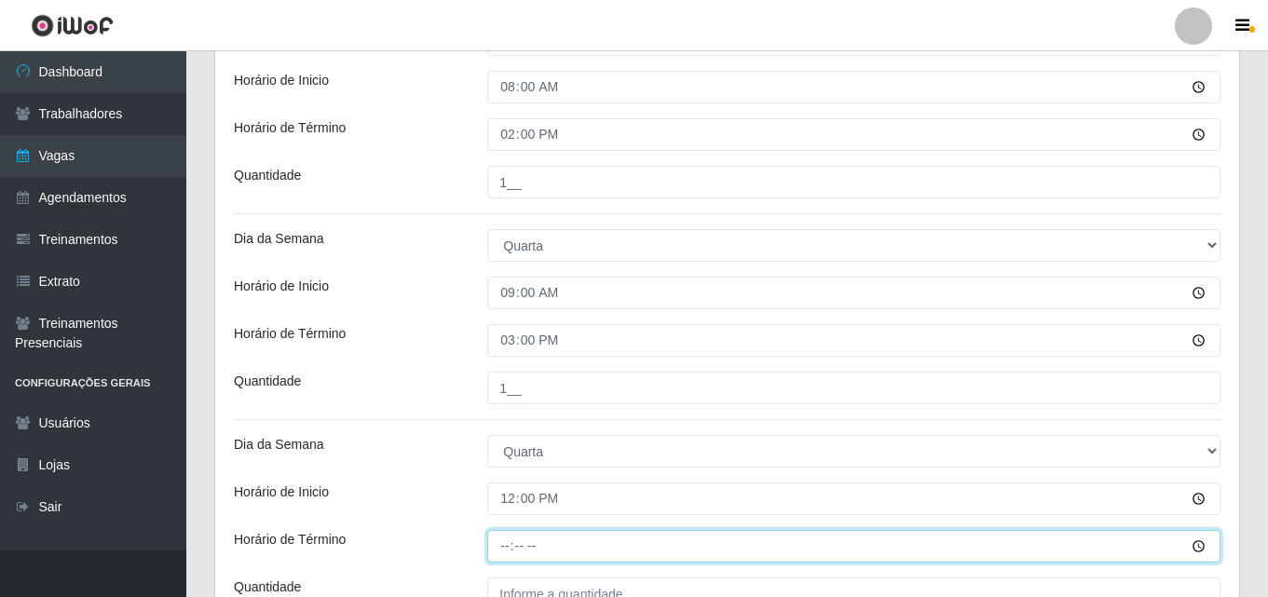
type input "17:00"
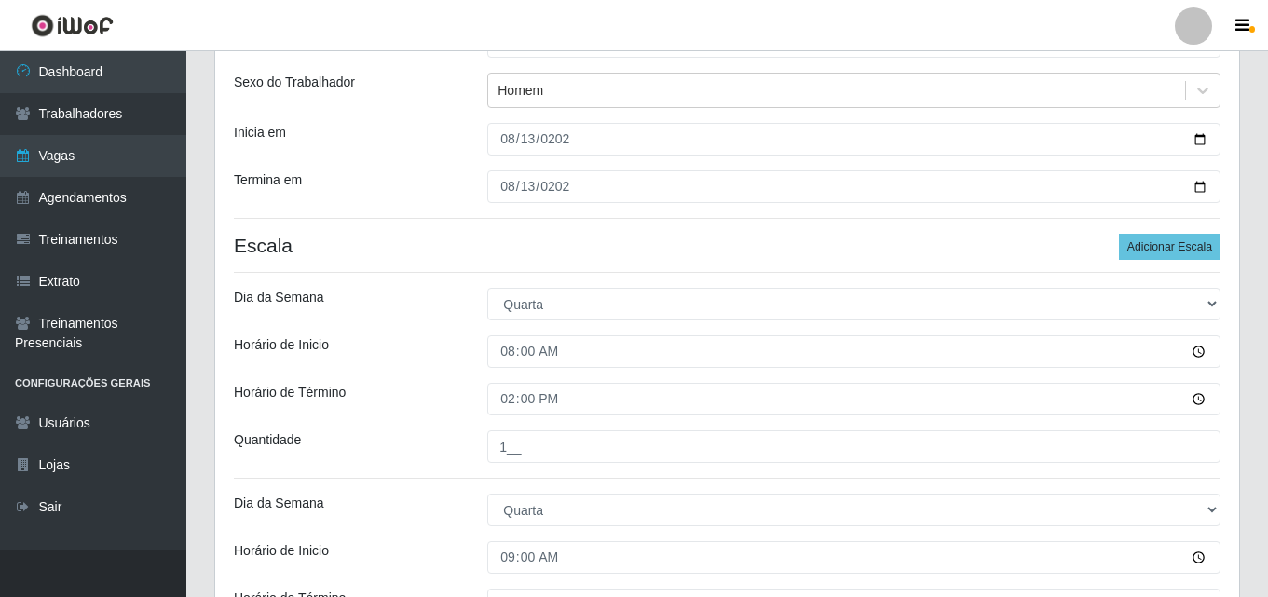
scroll to position [199, 0]
type input "1__"
click at [1168, 254] on button "Adicionar Escala" at bounding box center [1170, 249] width 102 height 26
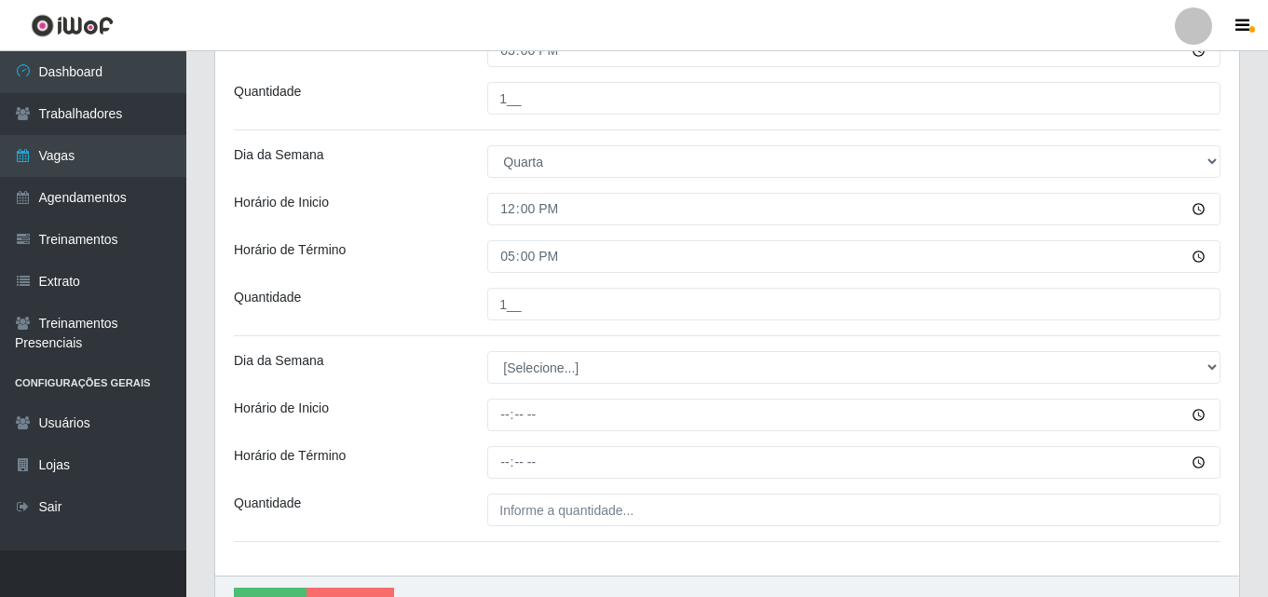
scroll to position [758, 0]
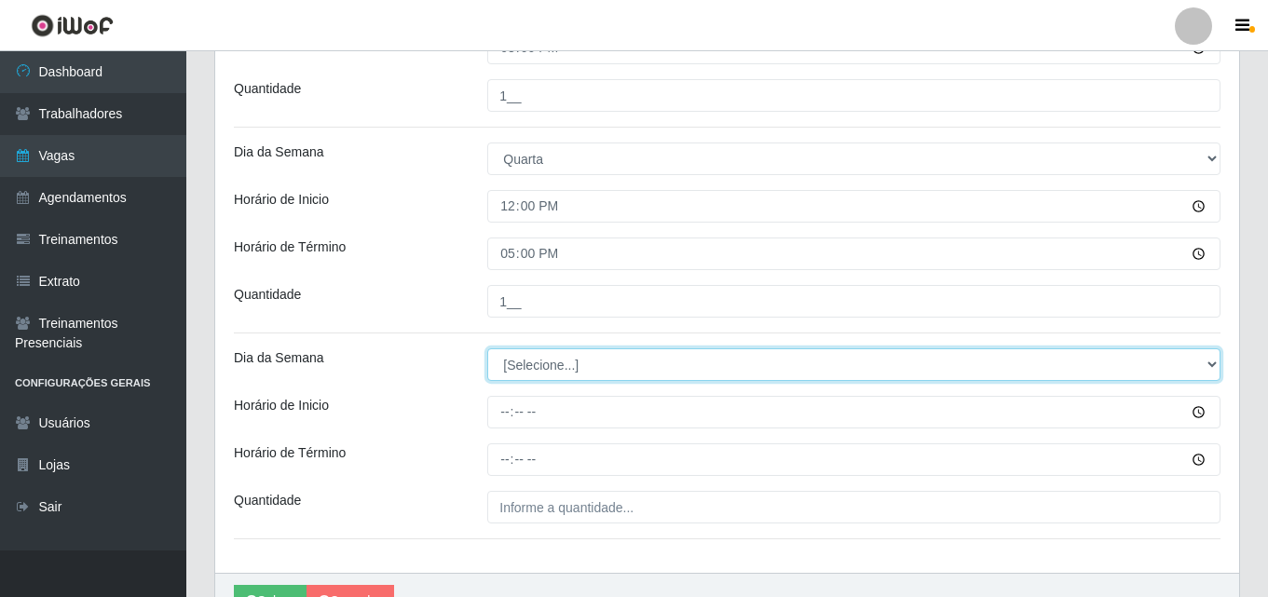
click at [536, 369] on select "[Selecione...] Segunda Terça Quarta Quinta Sexta Sábado Domingo" at bounding box center [853, 364] width 733 height 33
select select "3"
click at [487, 348] on select "[Selecione...] Segunda Terça Quarta Quinta Sexta Sábado Domingo" at bounding box center [853, 364] width 733 height 33
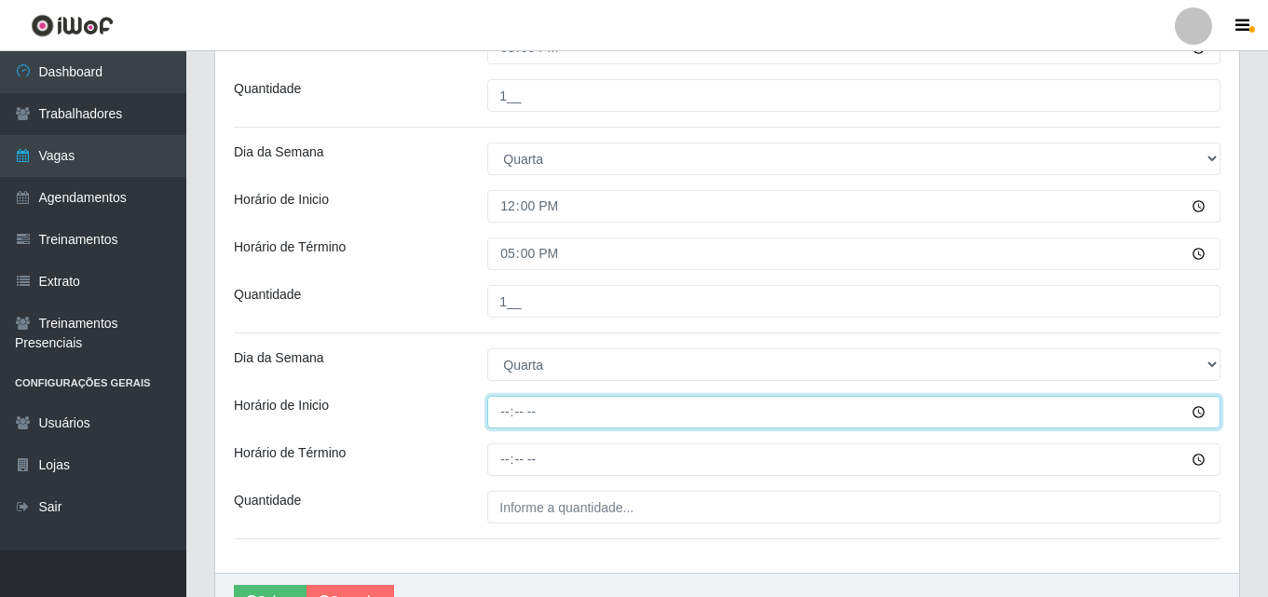
click at [507, 414] on input "Horário de Inicio" at bounding box center [853, 412] width 733 height 33
type input "15:20"
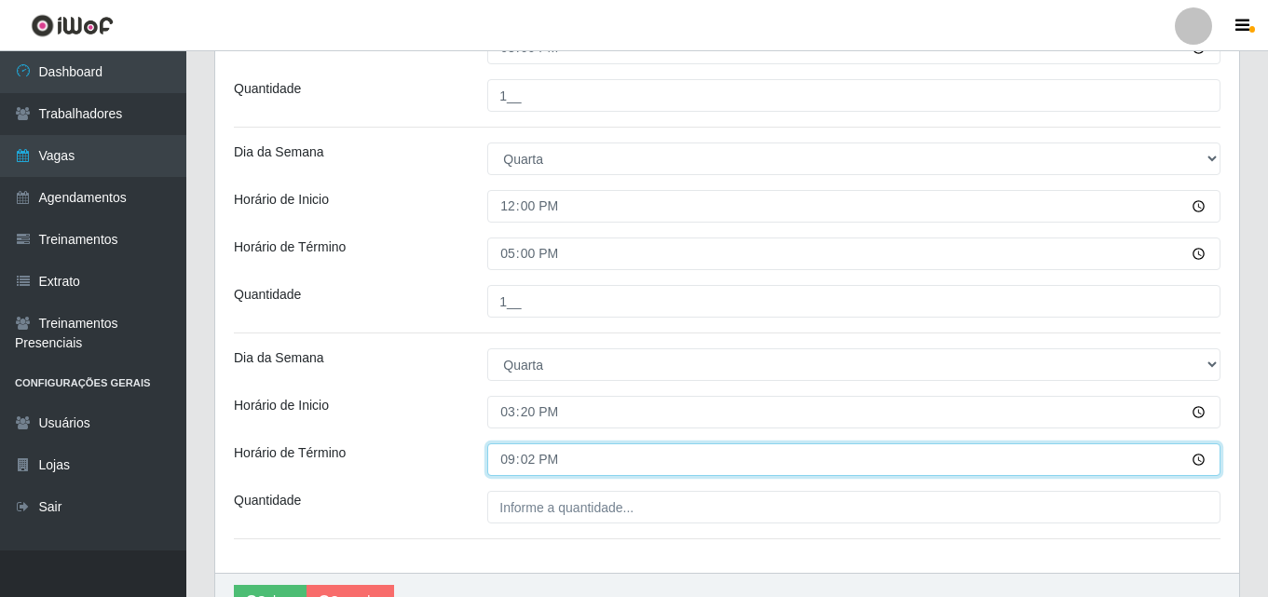
type input "21:20"
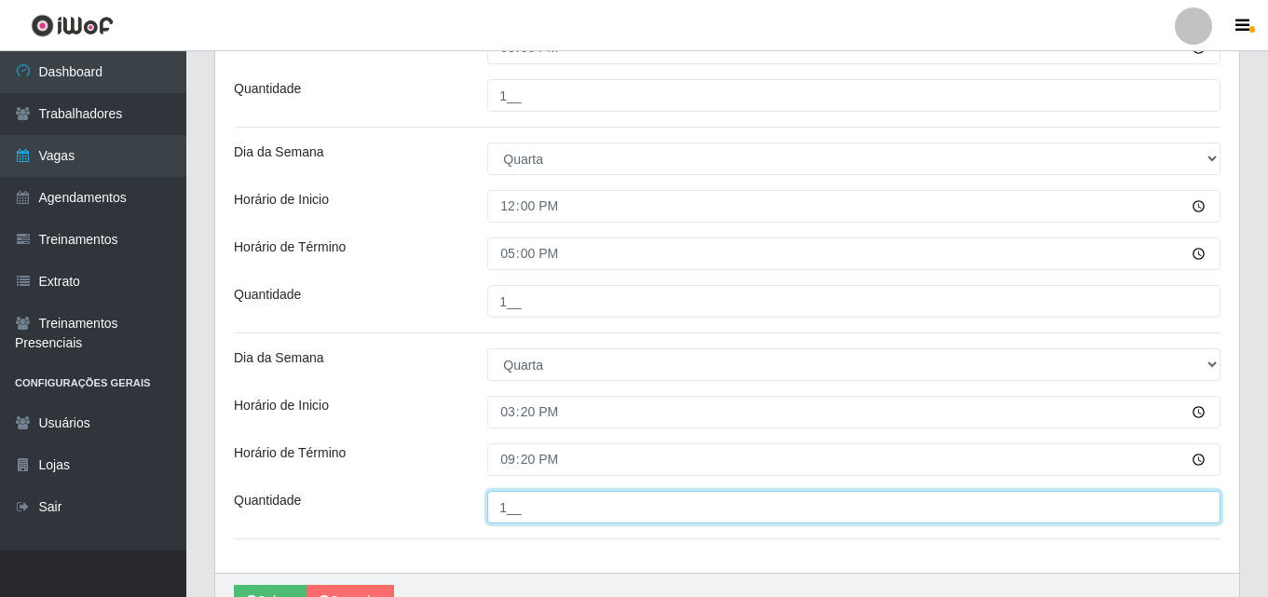
type input "1__"
click at [234, 585] on button "Salvar" at bounding box center [270, 601] width 73 height 33
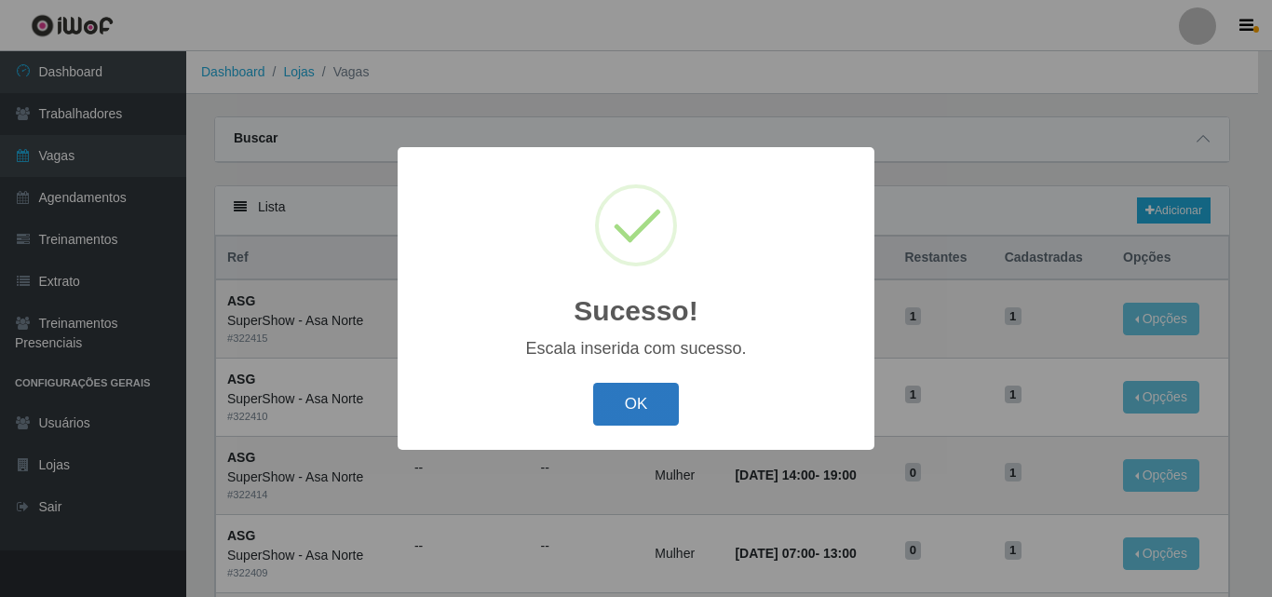
click at [648, 402] on button "OK" at bounding box center [636, 405] width 87 height 44
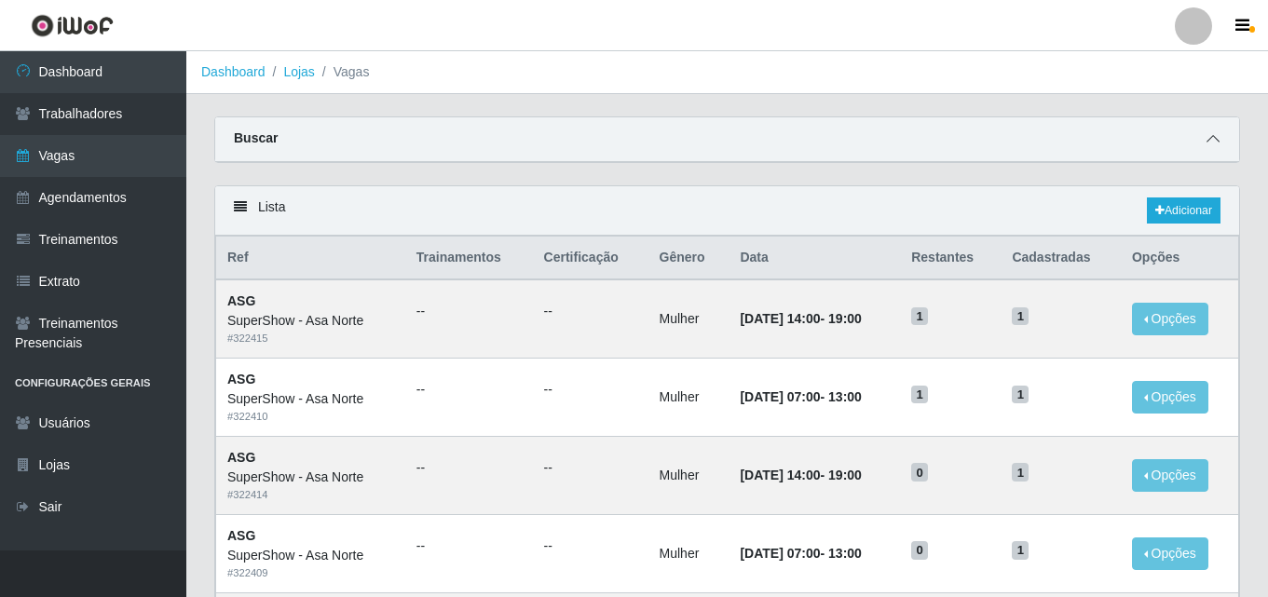
click at [1217, 136] on icon at bounding box center [1212, 138] width 13 height 13
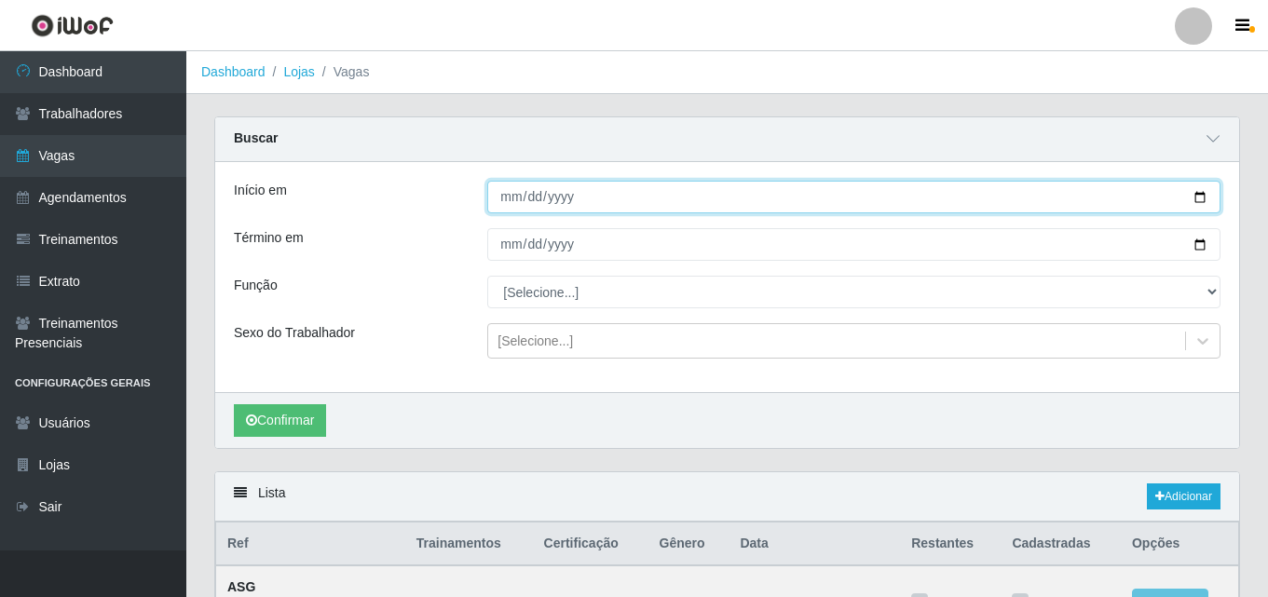
click at [1197, 202] on input "Início em" at bounding box center [853, 197] width 733 height 33
type input "[DATE]"
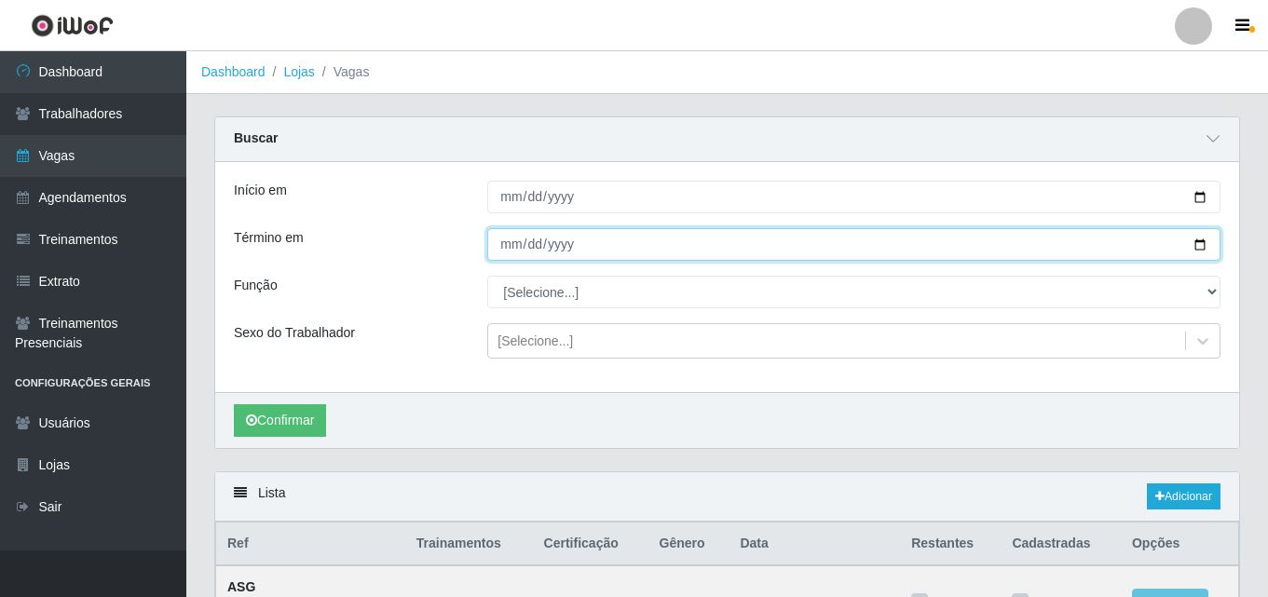
click at [1199, 242] on input "Término em" at bounding box center [853, 244] width 733 height 33
type input "[DATE]"
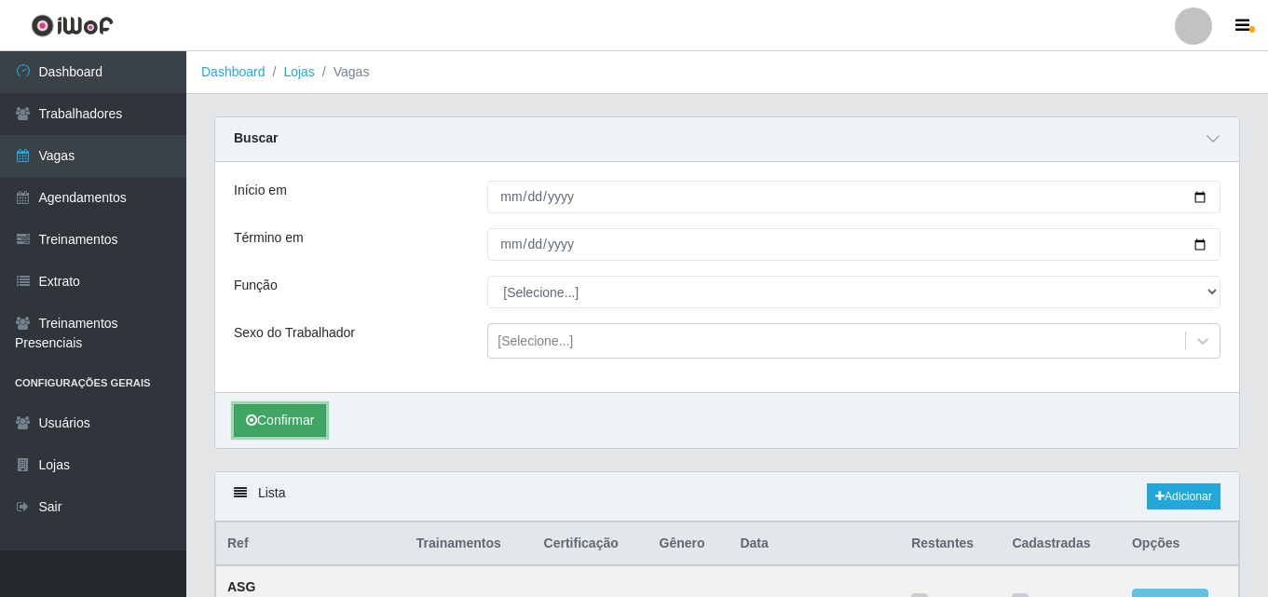
click at [288, 430] on button "Confirmar" at bounding box center [280, 420] width 92 height 33
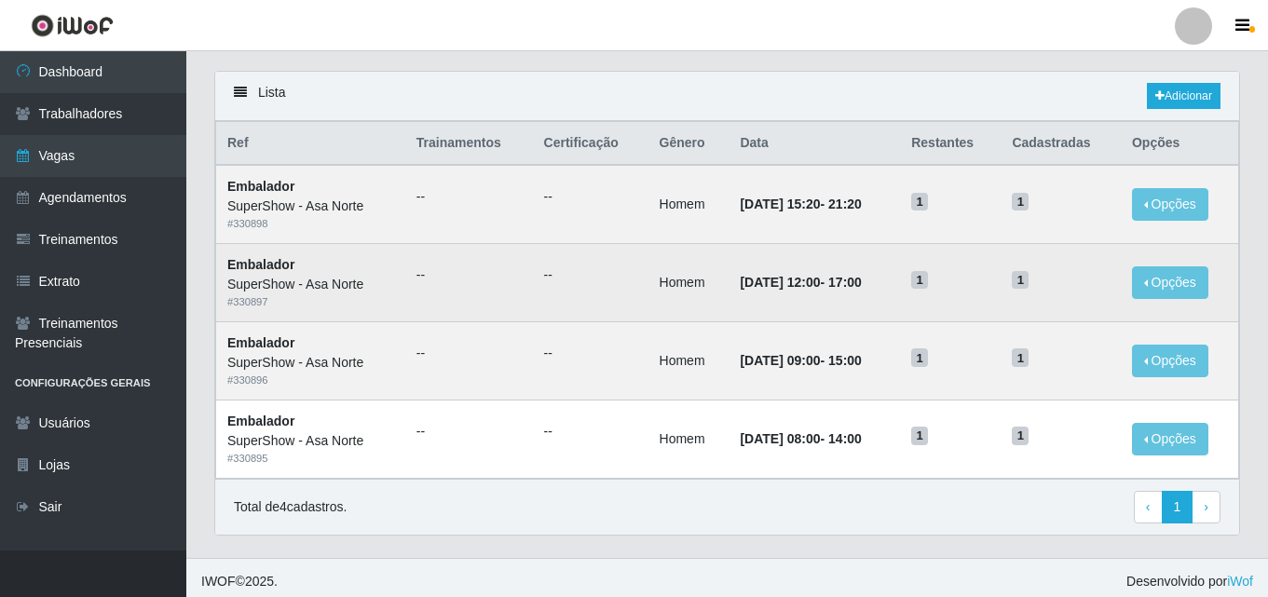
scroll to position [409, 0]
